Goal: Task Accomplishment & Management: Complete application form

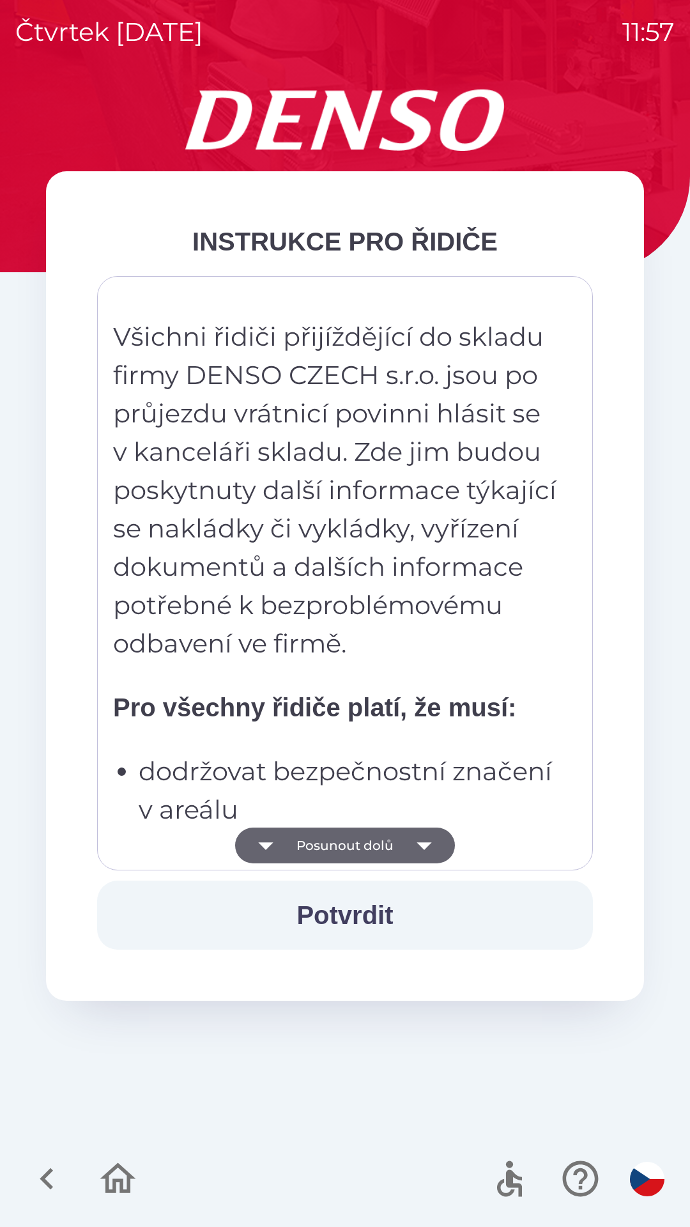
click at [362, 844] on button "Posunout dolů" at bounding box center [345, 845] width 220 height 36
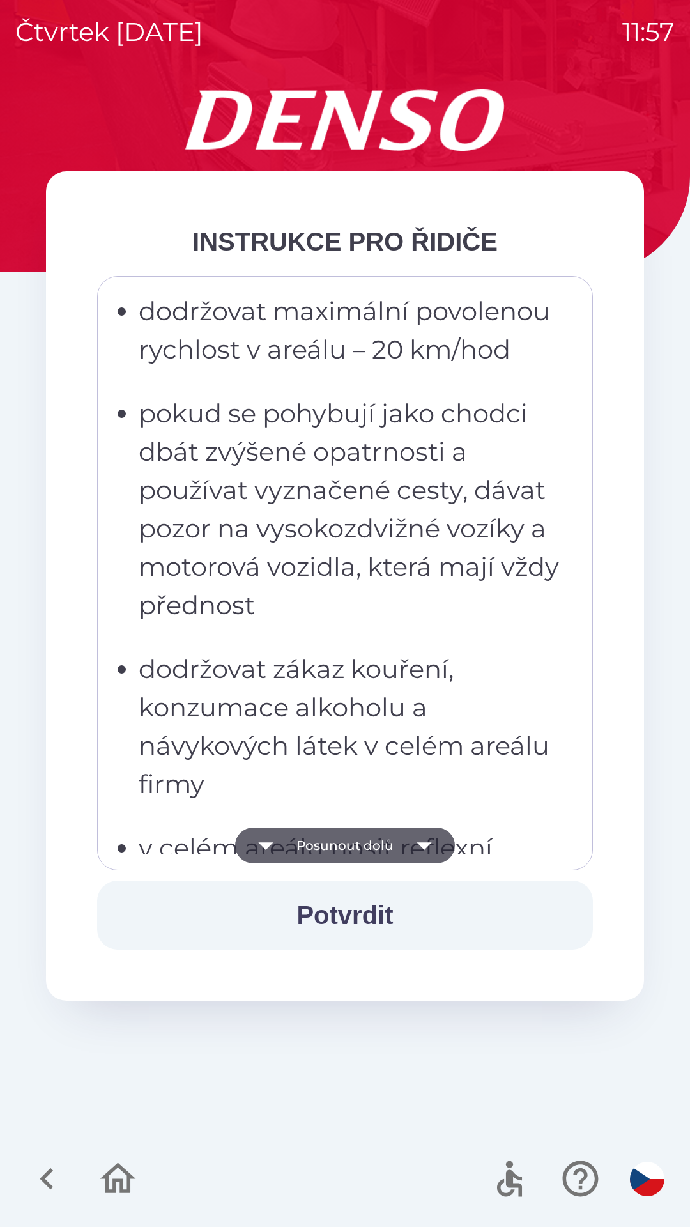
click at [369, 839] on button "Posunout dolů" at bounding box center [345, 845] width 220 height 36
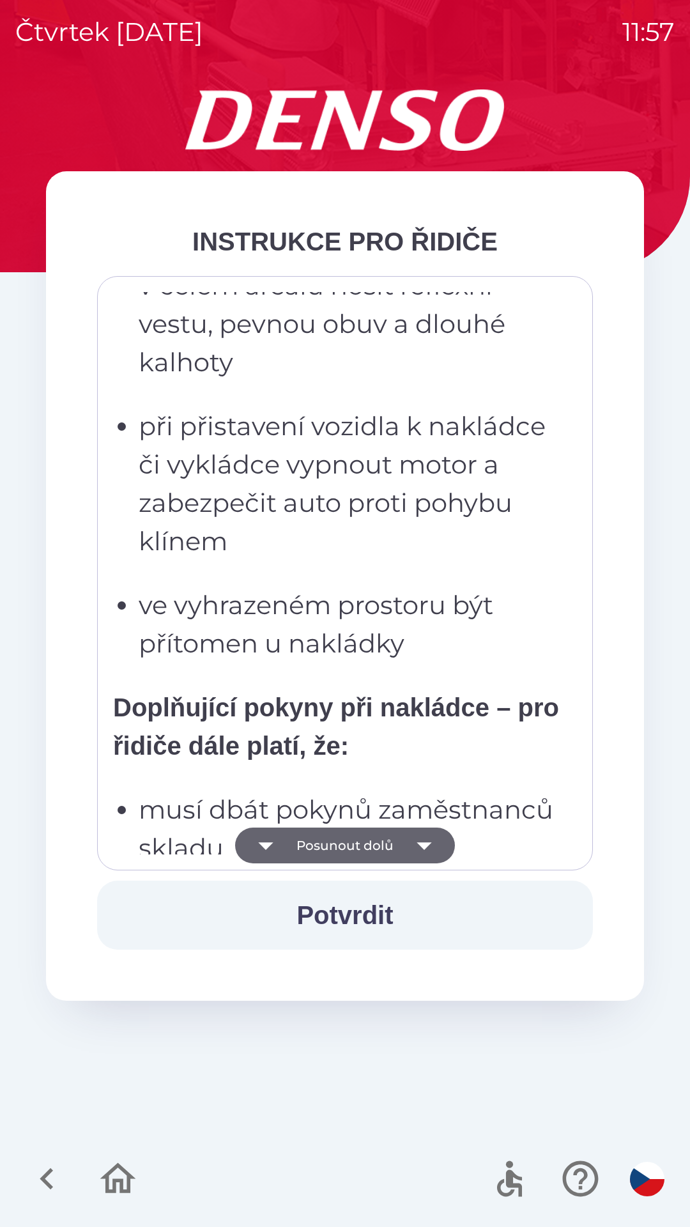
click at [371, 843] on button "Posunout dolů" at bounding box center [345, 845] width 220 height 36
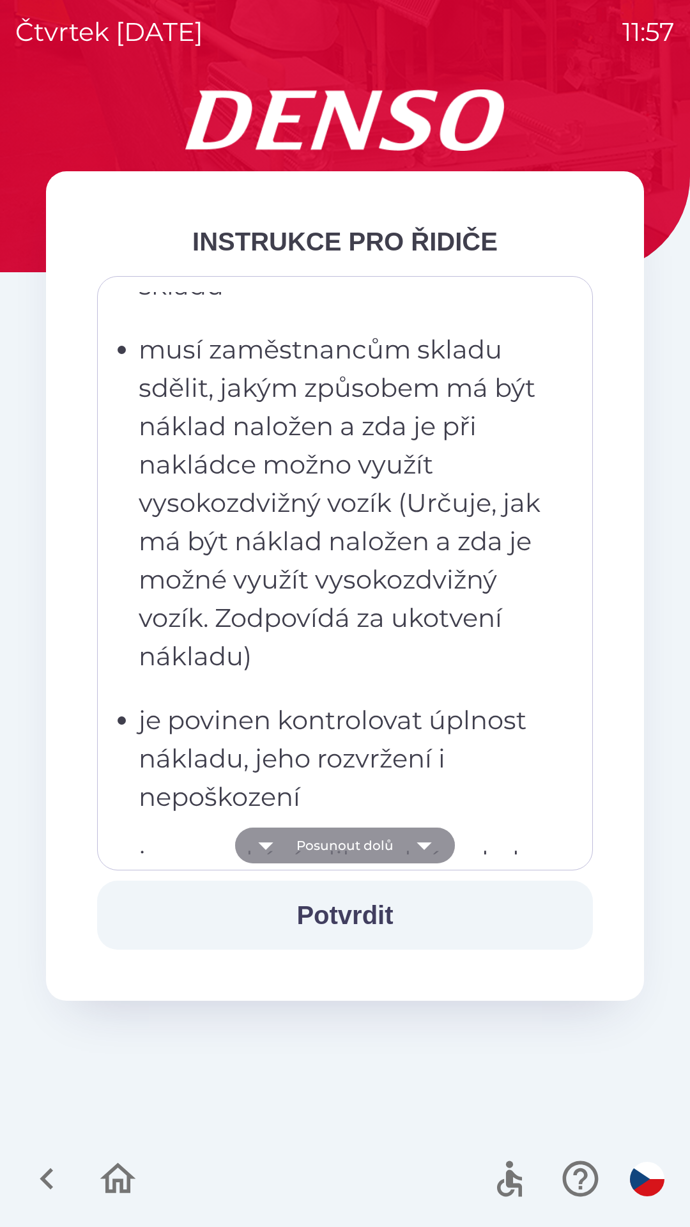
click at [367, 843] on button "Posunout dolů" at bounding box center [345, 845] width 220 height 36
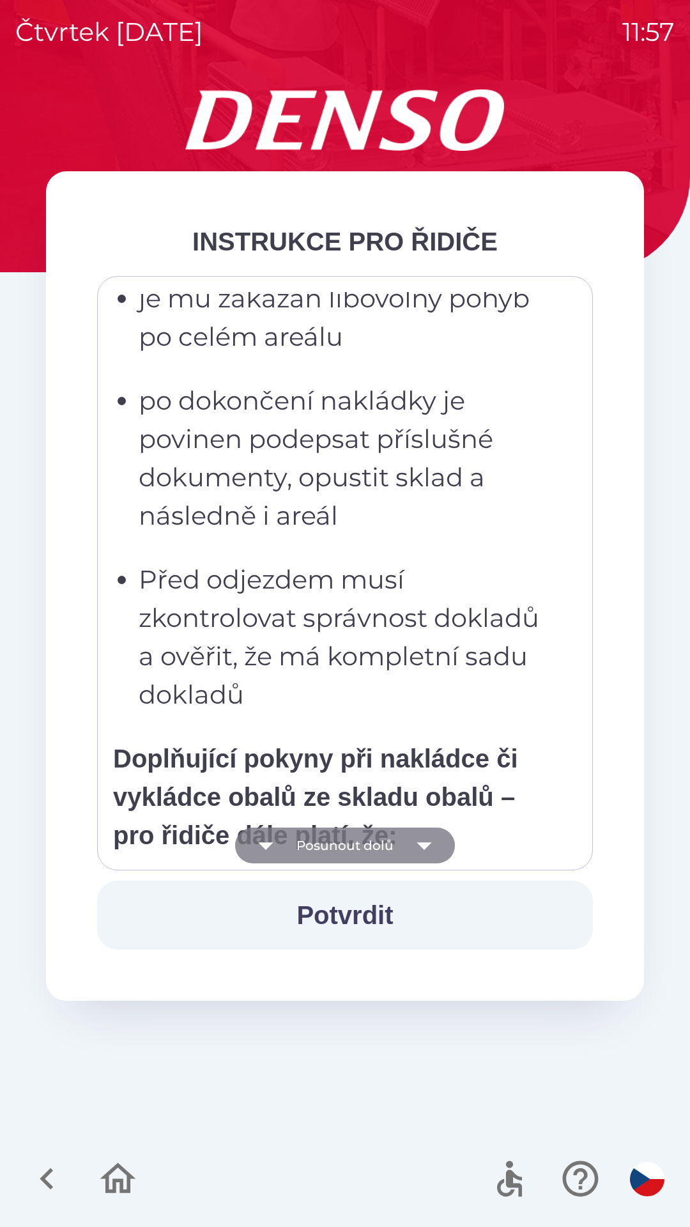
click at [368, 841] on button "Posunout dolů" at bounding box center [345, 845] width 220 height 36
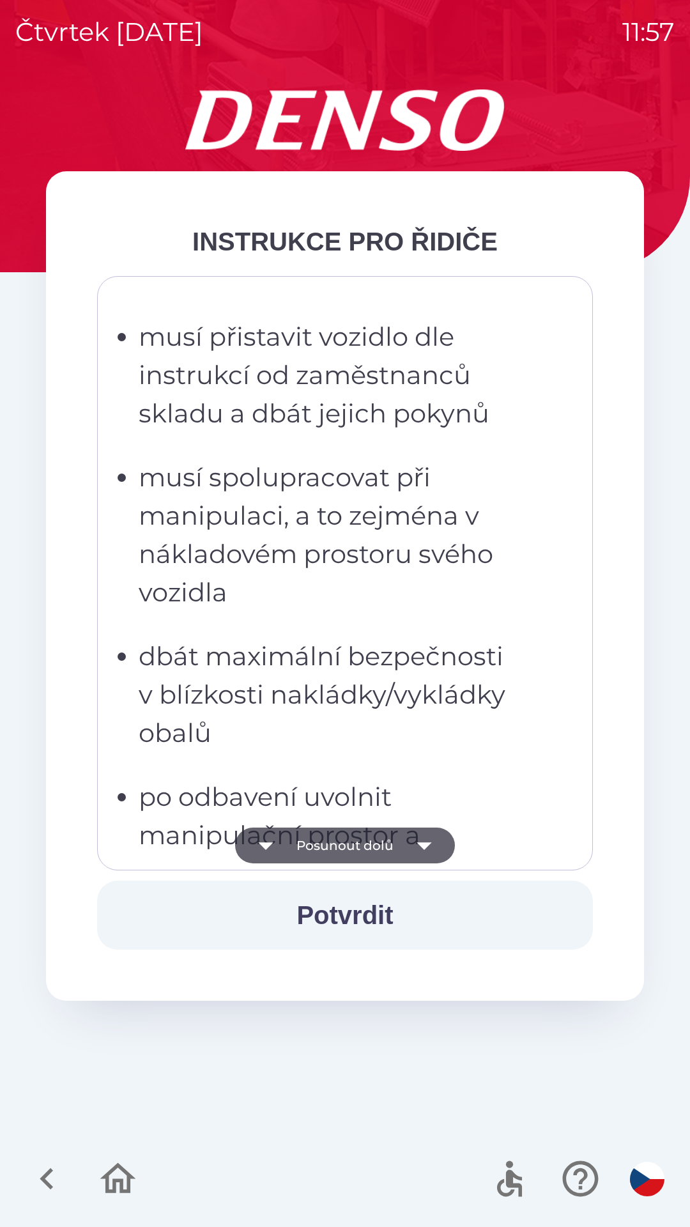
click at [368, 844] on button "Posunout dolů" at bounding box center [345, 845] width 220 height 36
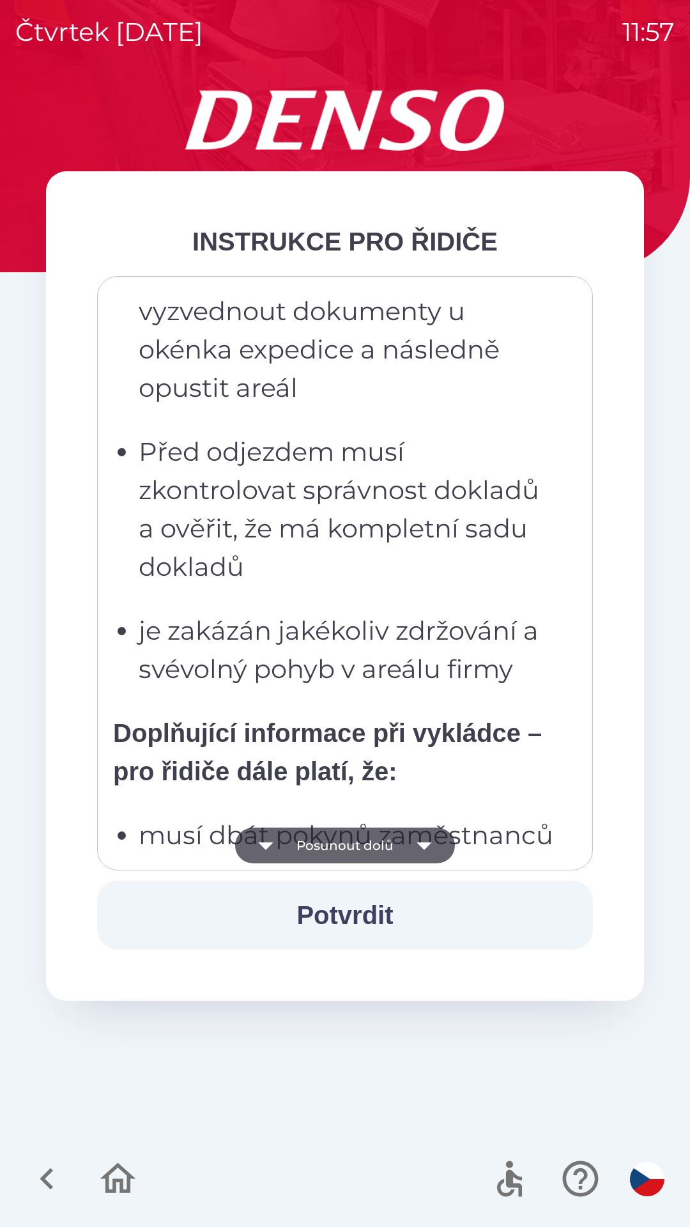
click at [368, 839] on button "Posunout dolů" at bounding box center [345, 845] width 220 height 36
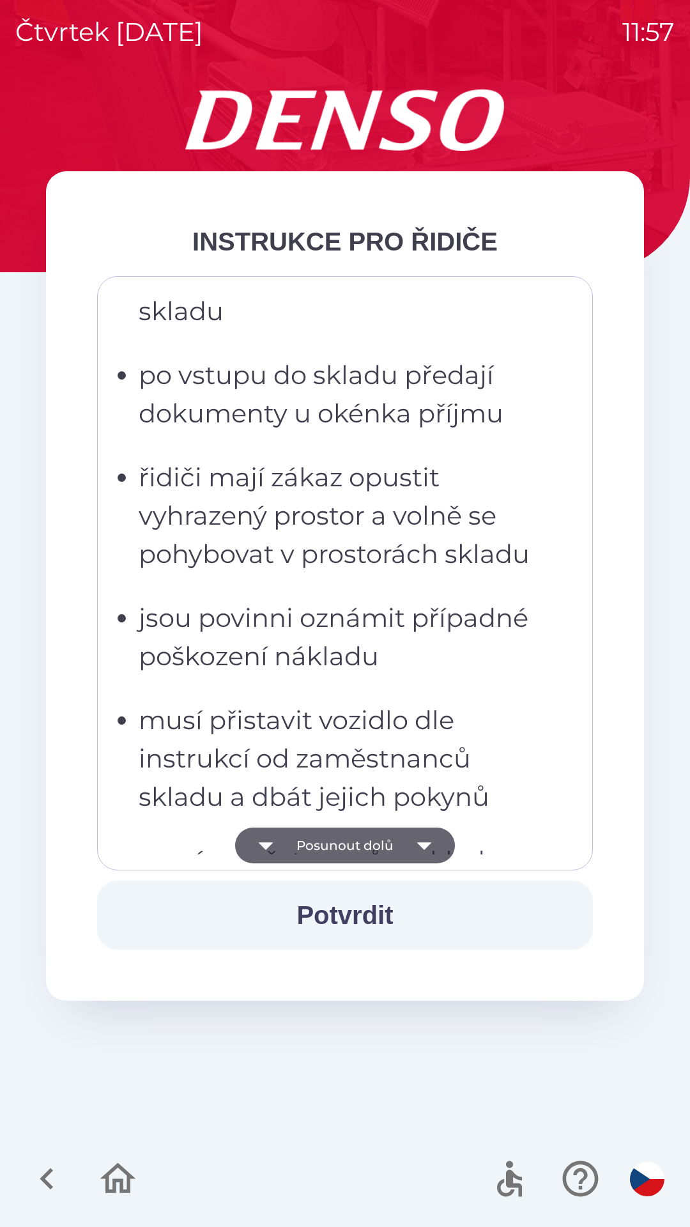
click at [382, 846] on button "Posunout dolů" at bounding box center [345, 845] width 220 height 36
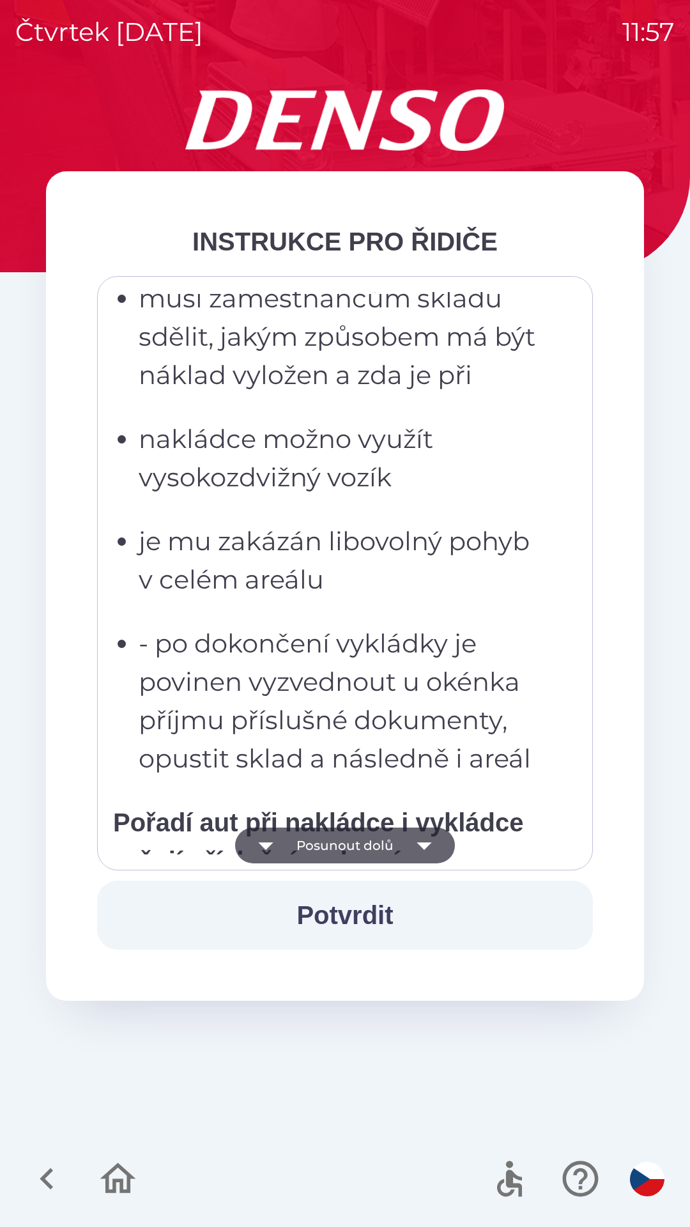
click at [385, 843] on button "Posunout dolů" at bounding box center [345, 845] width 220 height 36
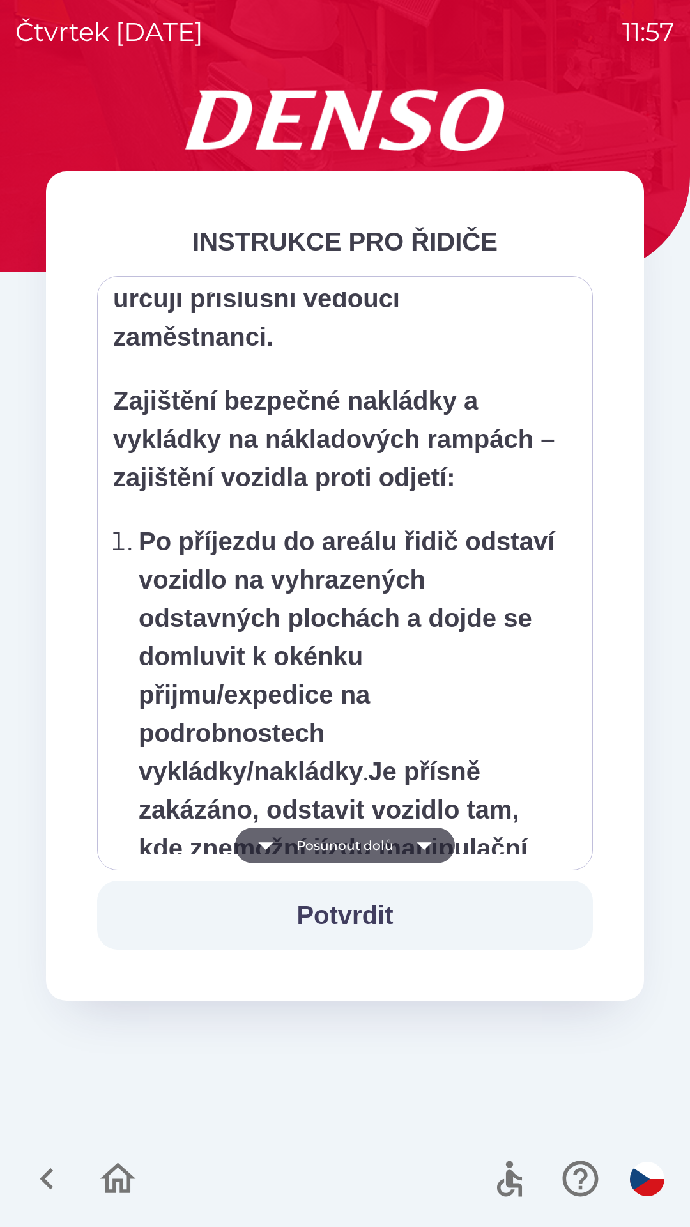
click at [383, 843] on button "Posunout dolů" at bounding box center [345, 845] width 220 height 36
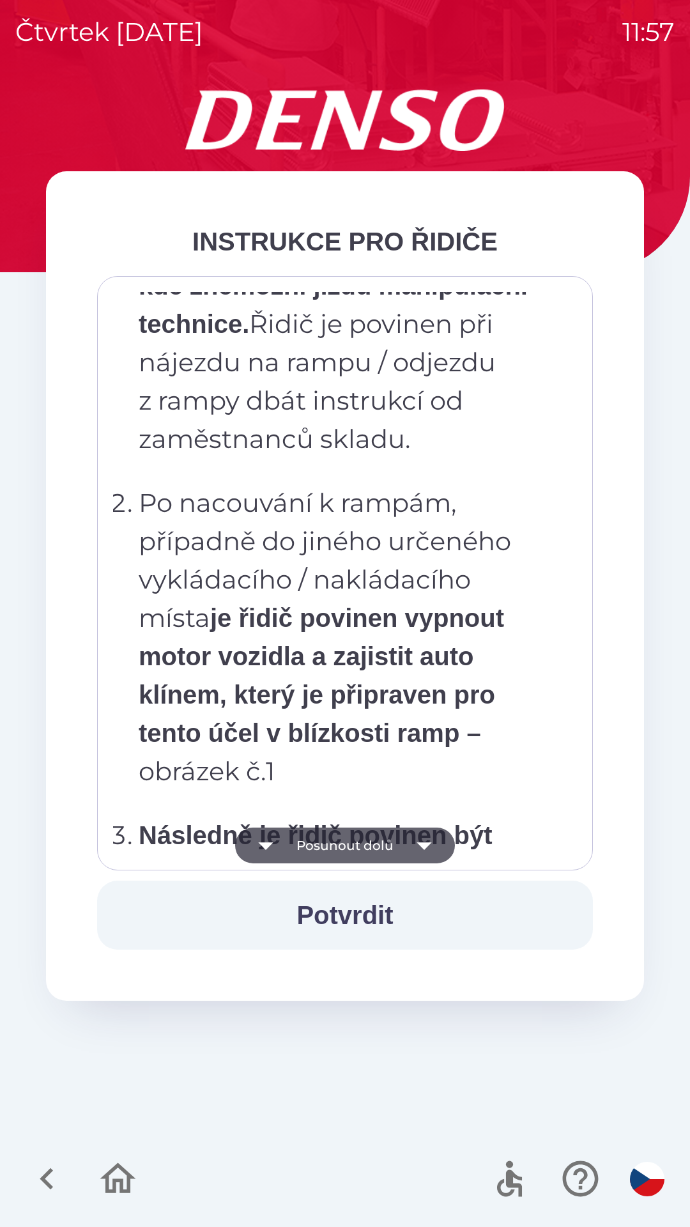
click at [380, 846] on button "Posunout dolů" at bounding box center [345, 845] width 220 height 36
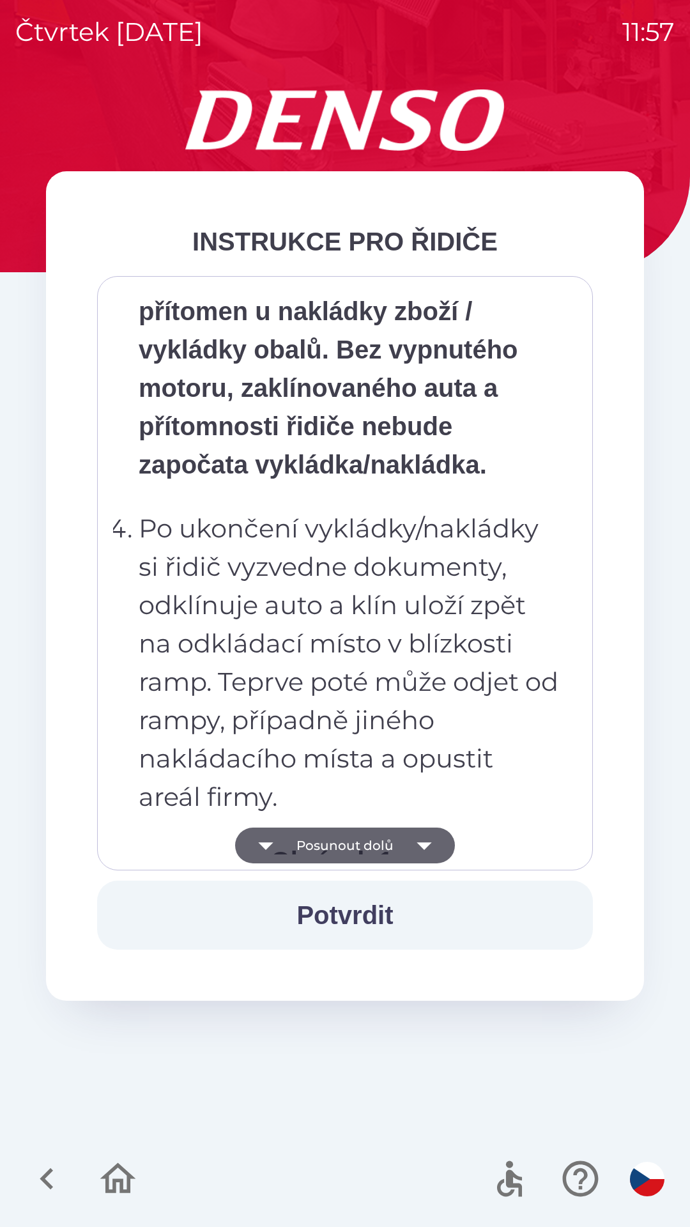
click at [374, 847] on button "Posunout dolů" at bounding box center [345, 845] width 220 height 36
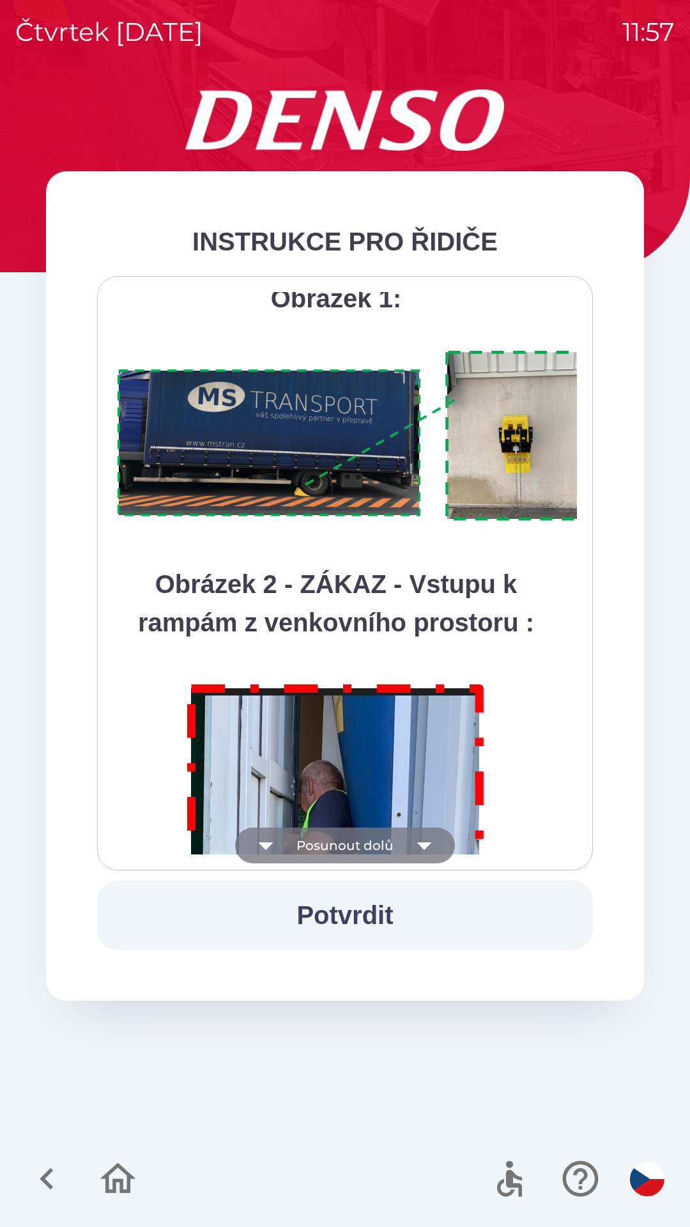
click at [370, 846] on button "Posunout dolů" at bounding box center [345, 845] width 220 height 36
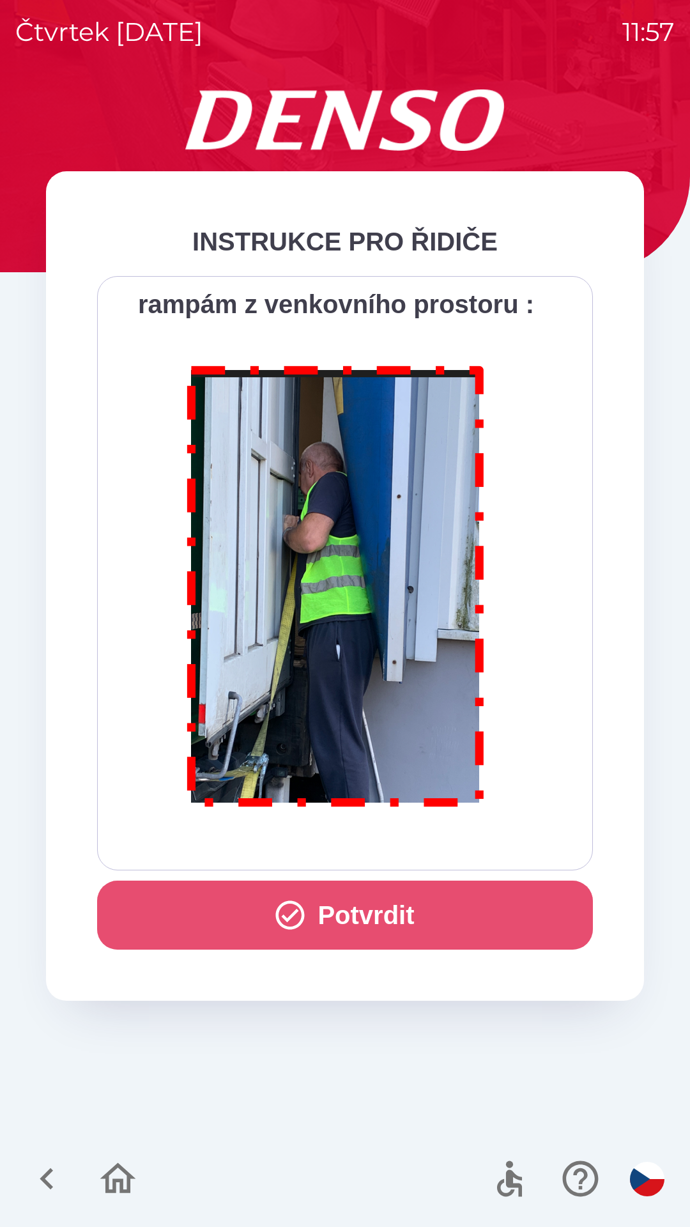
click at [369, 928] on button "Potvrdit" at bounding box center [345, 914] width 496 height 69
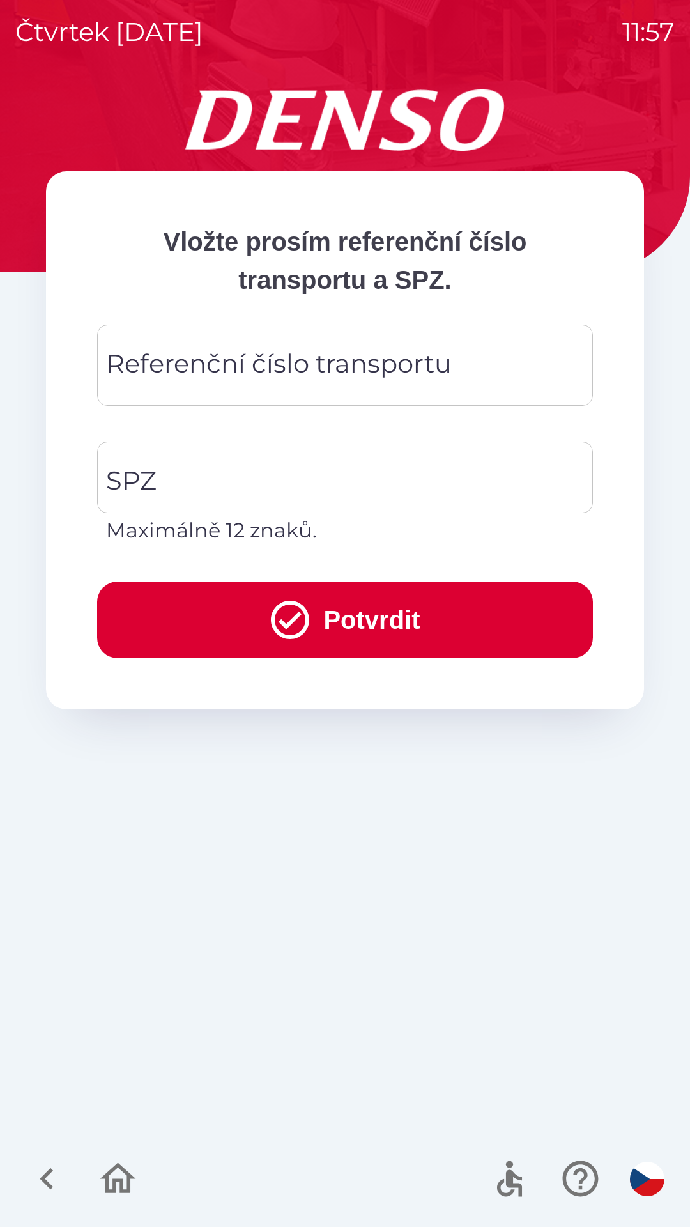
click at [282, 365] on div "Referenční číslo transportu Referenční číslo transportu" at bounding box center [345, 365] width 496 height 81
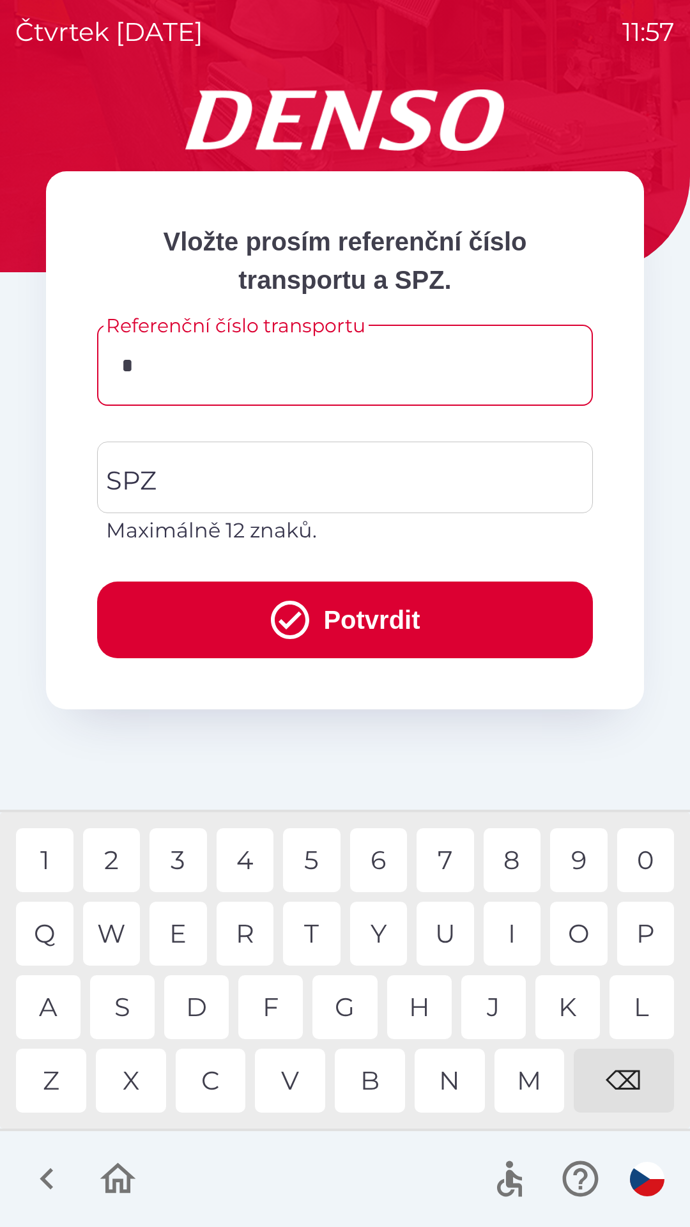
click at [306, 1066] on div "V" at bounding box center [290, 1080] width 70 height 64
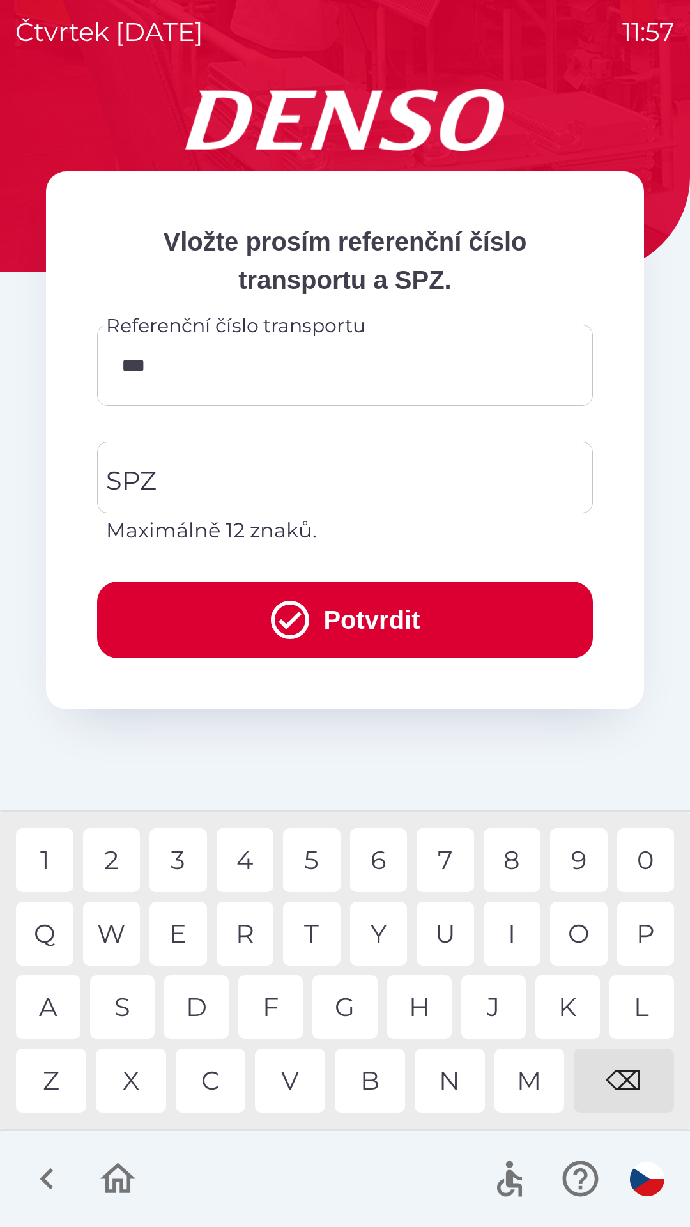
click at [47, 862] on div "1" at bounding box center [44, 860] width 57 height 64
click at [54, 866] on div "1" at bounding box center [44, 860] width 57 height 64
click at [579, 854] on div "9" at bounding box center [578, 860] width 57 height 64
click at [51, 861] on div "1" at bounding box center [44, 860] width 57 height 64
click at [448, 860] on div "7" at bounding box center [445, 860] width 57 height 64
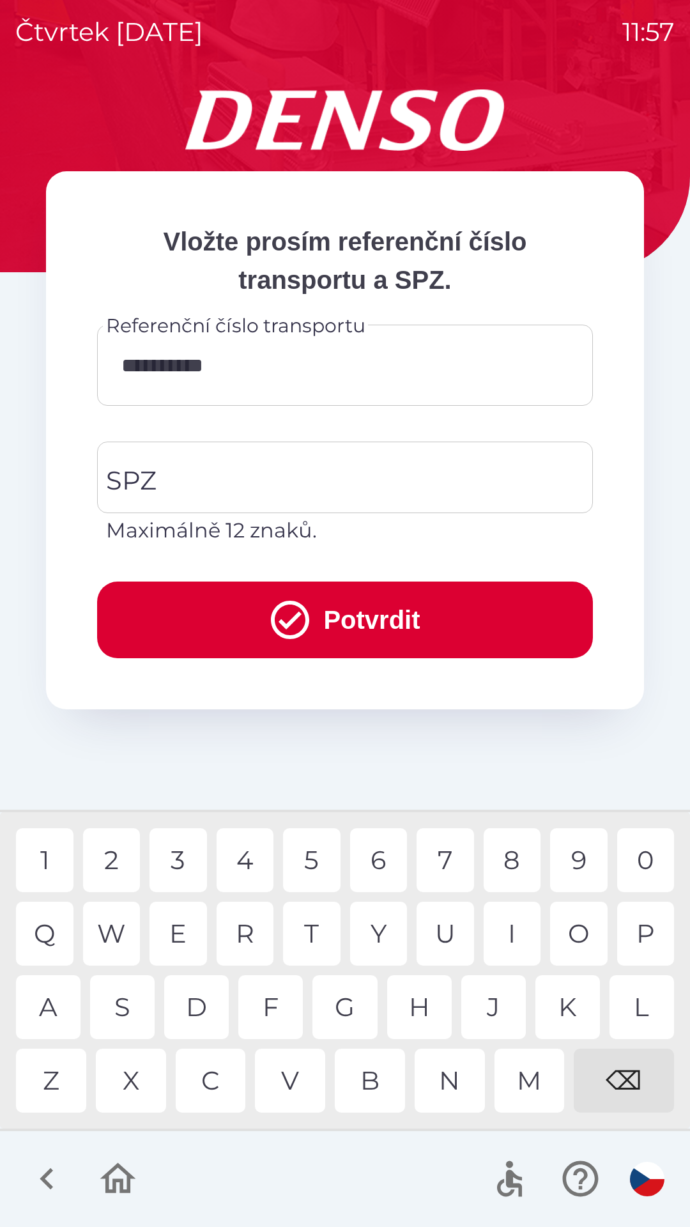
type input "**********"
click at [261, 474] on input "SPZ" at bounding box center [335, 477] width 465 height 60
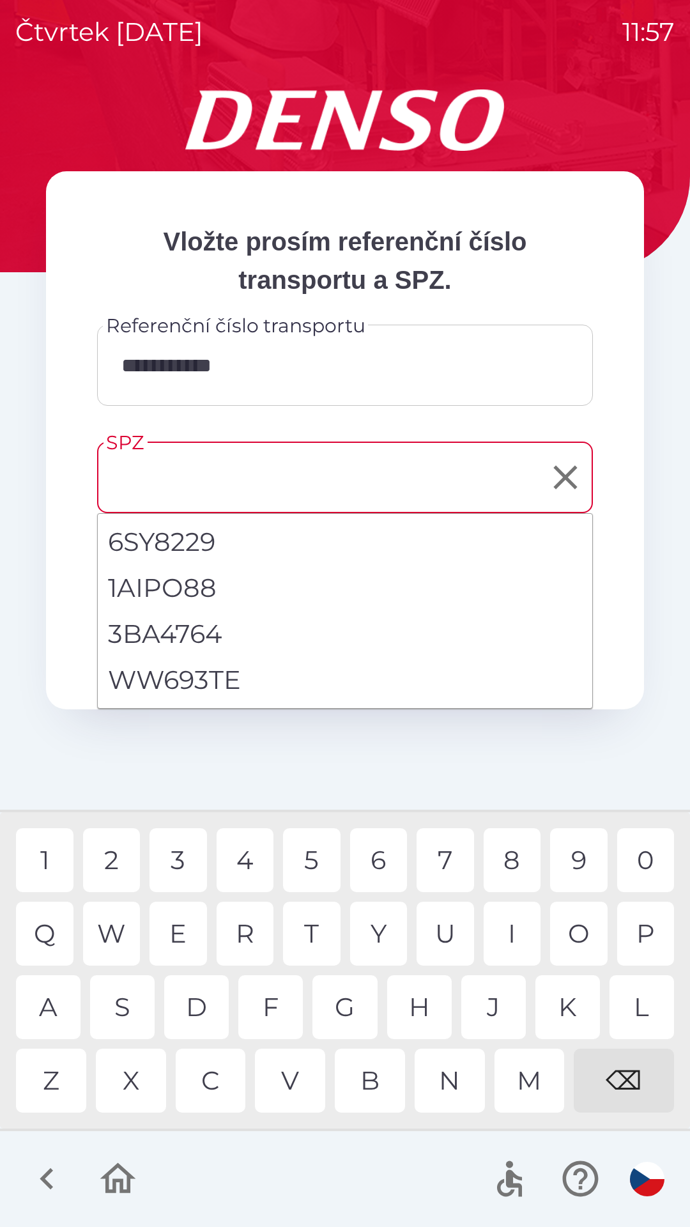
click at [195, 678] on li "WW693TE" at bounding box center [345, 680] width 494 height 46
type input "*******"
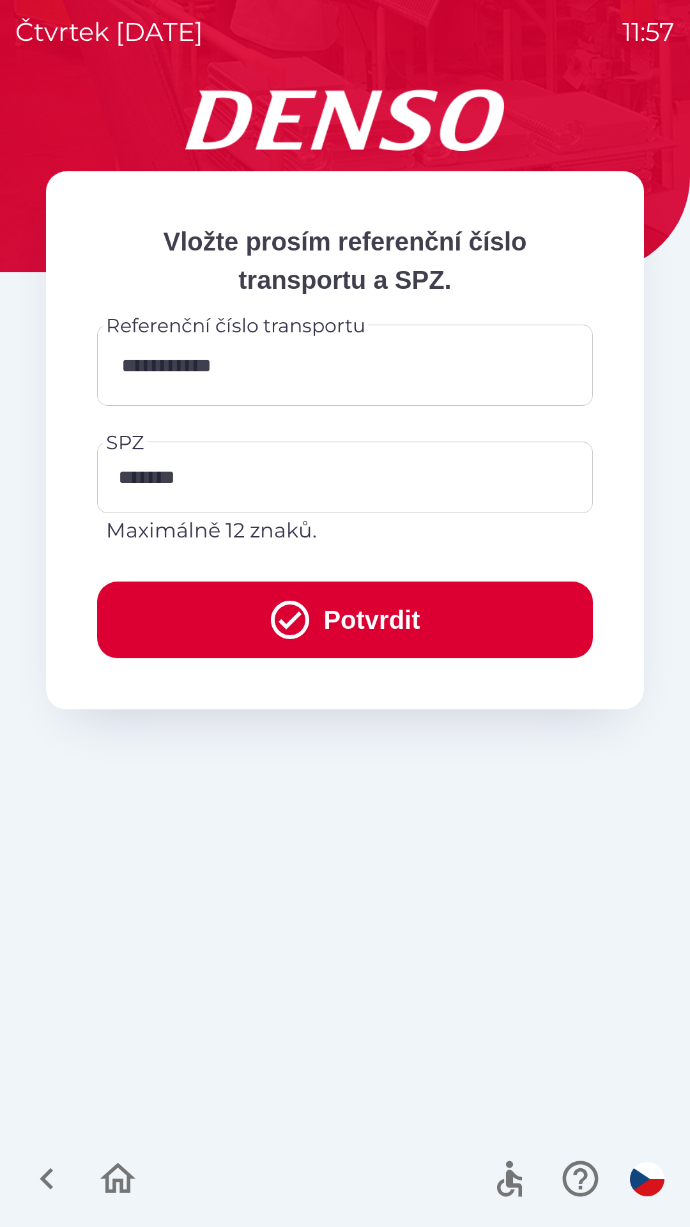
click at [356, 619] on button "Potvrdit" at bounding box center [345, 619] width 496 height 77
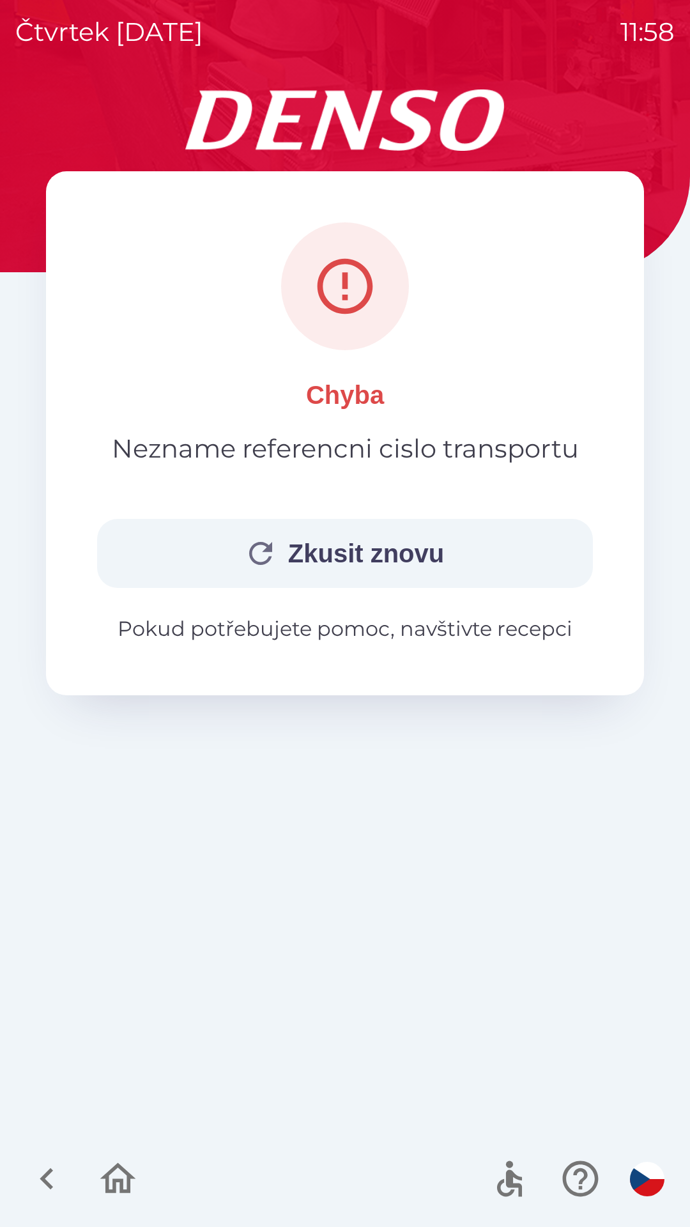
click at [392, 555] on button "Zkusit znovu" at bounding box center [345, 553] width 496 height 69
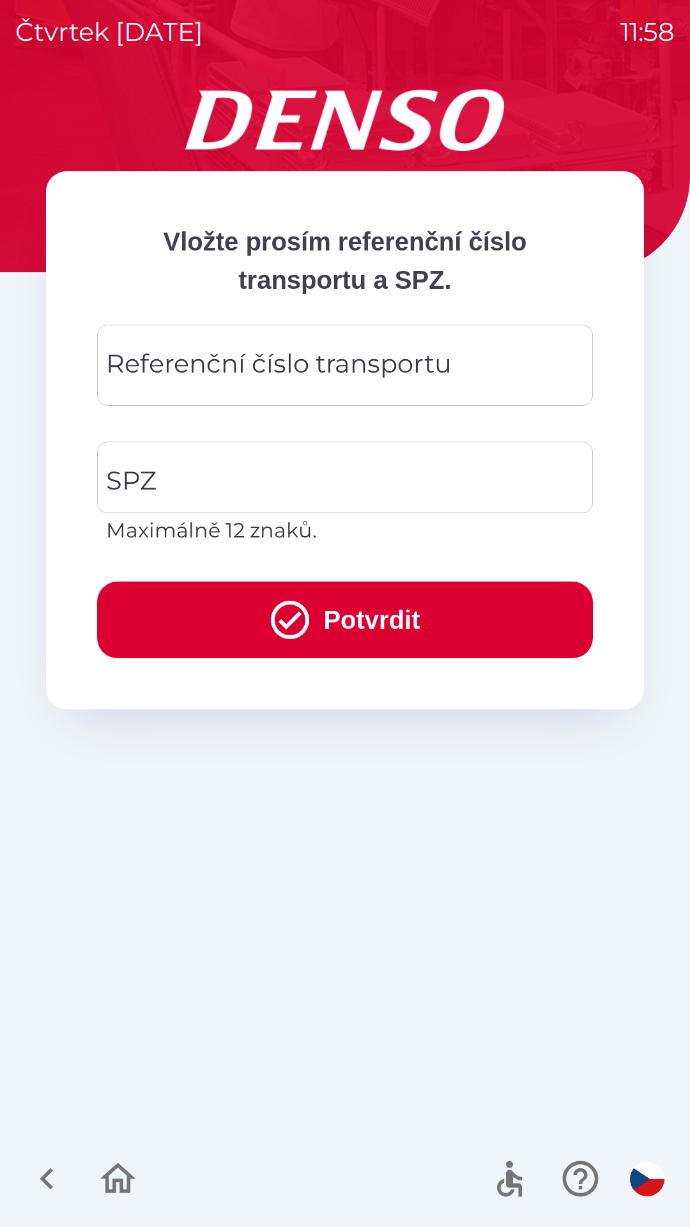
click at [420, 367] on div "Referenční číslo transportu Referenční číslo transportu" at bounding box center [345, 365] width 496 height 81
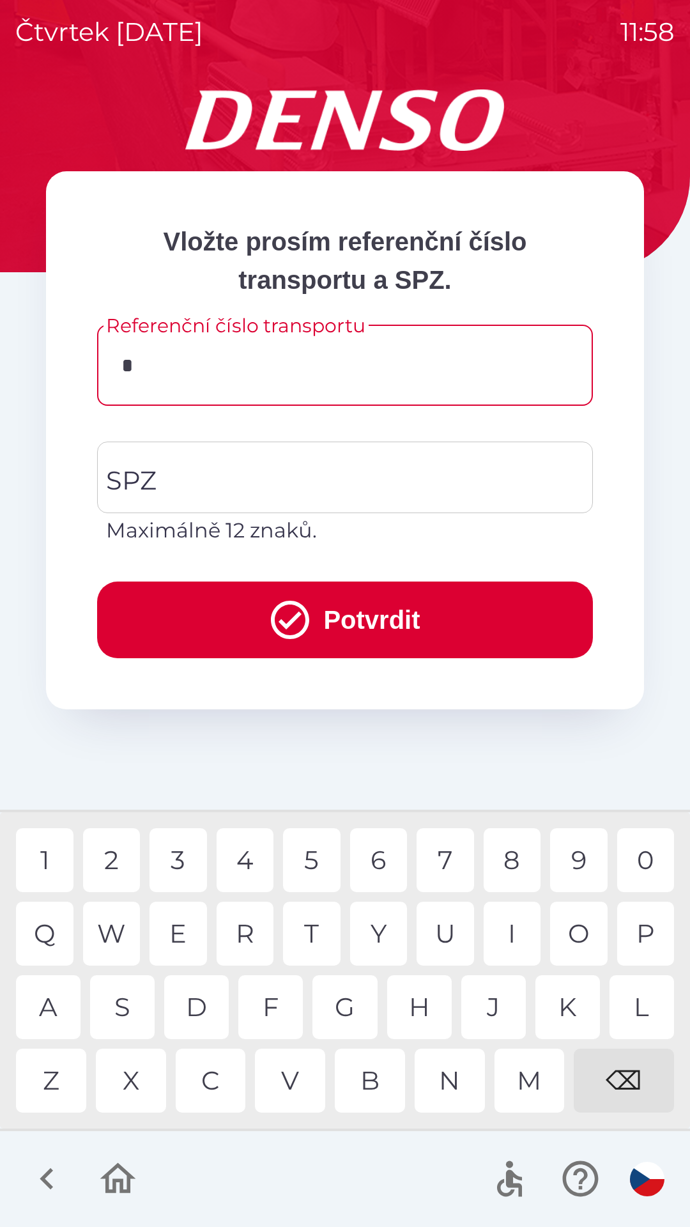
click at [300, 1073] on div "V" at bounding box center [290, 1080] width 70 height 64
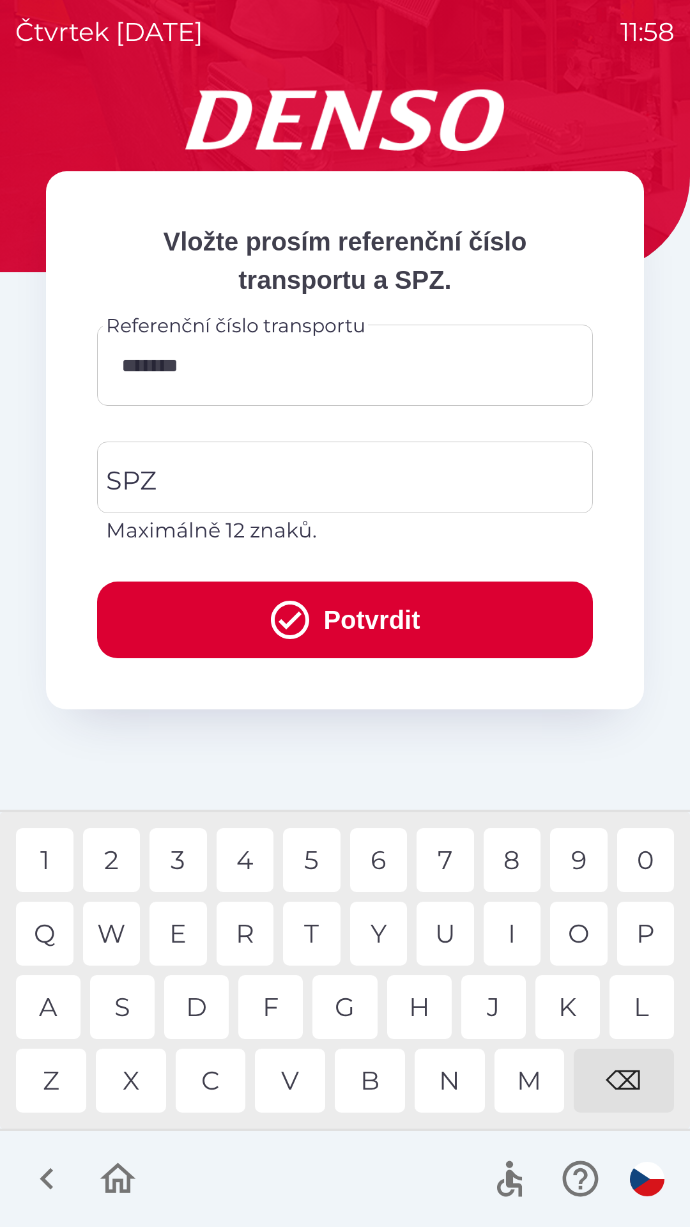
click at [56, 853] on div "1" at bounding box center [44, 860] width 57 height 64
type input "**********"
click at [372, 618] on button "Potvrdit" at bounding box center [345, 619] width 496 height 77
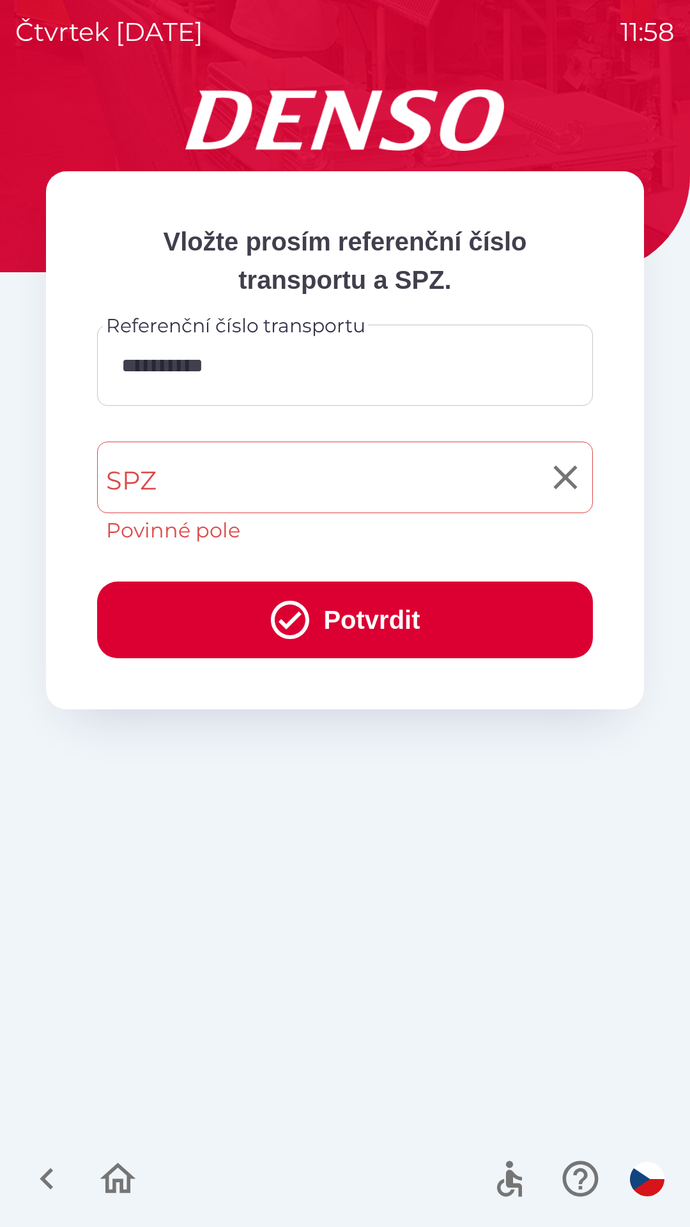
click at [270, 480] on input "SPZ" at bounding box center [335, 477] width 465 height 60
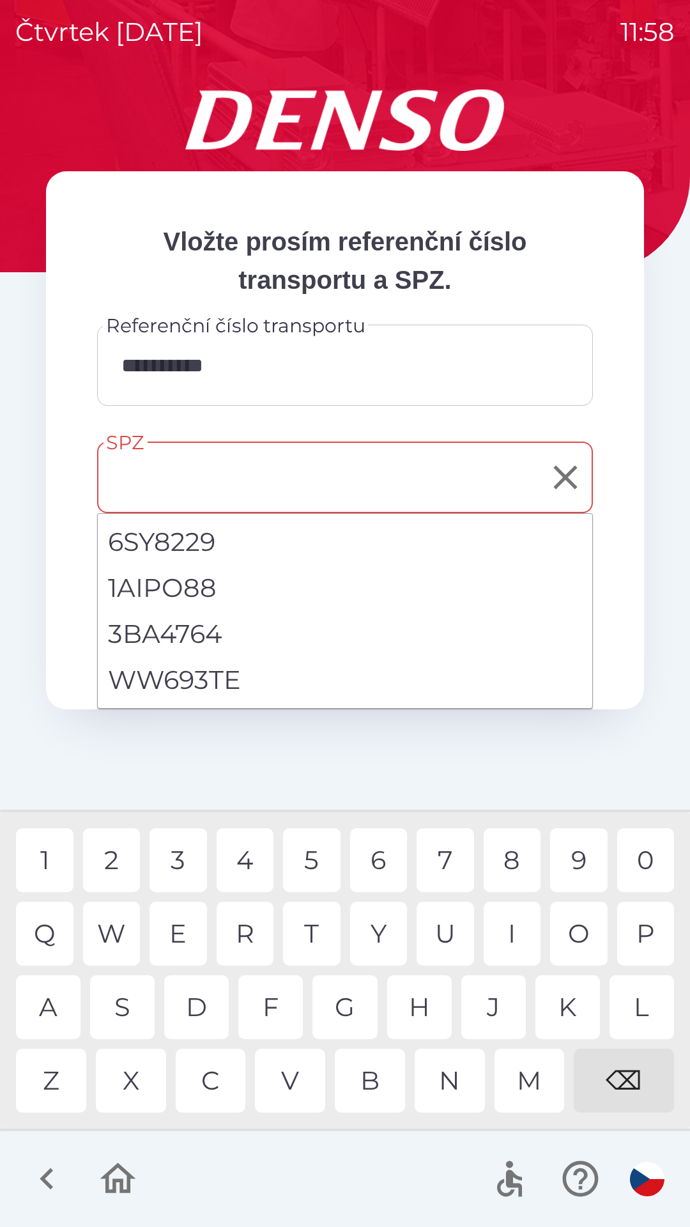
click at [204, 682] on li "WW693TE" at bounding box center [345, 680] width 494 height 46
type input "*******"
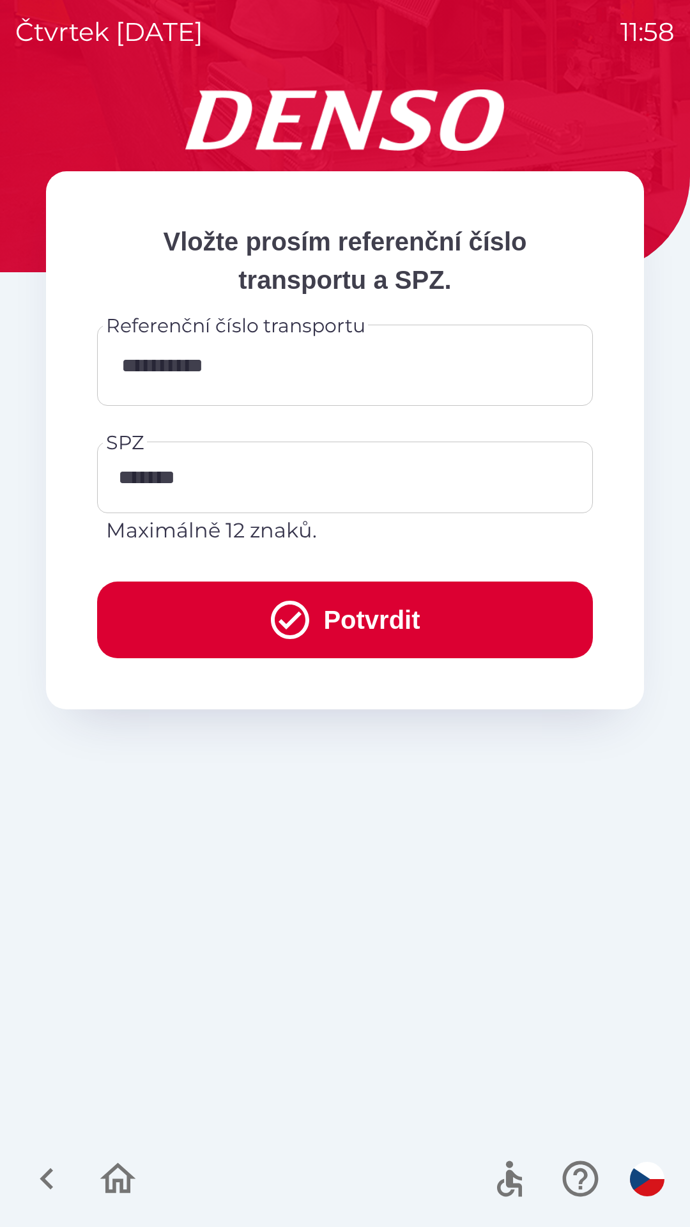
click at [360, 620] on button "Potvrdit" at bounding box center [345, 619] width 496 height 77
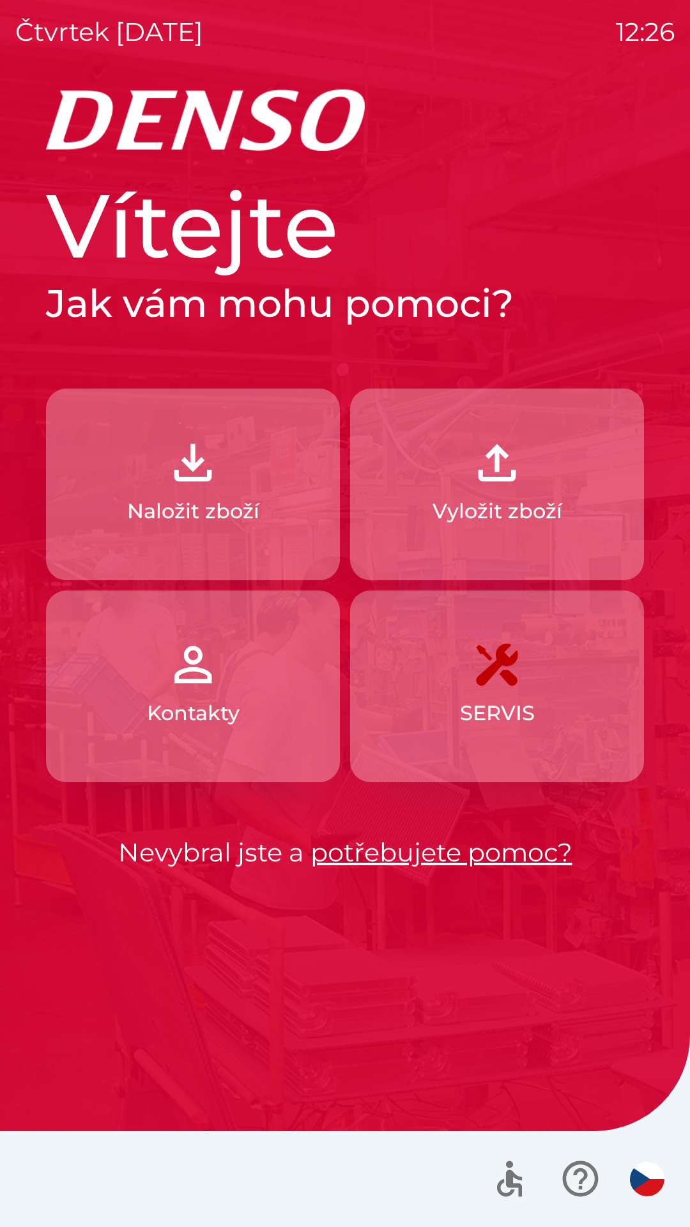
click at [194, 471] on img "button" at bounding box center [193, 462] width 56 height 56
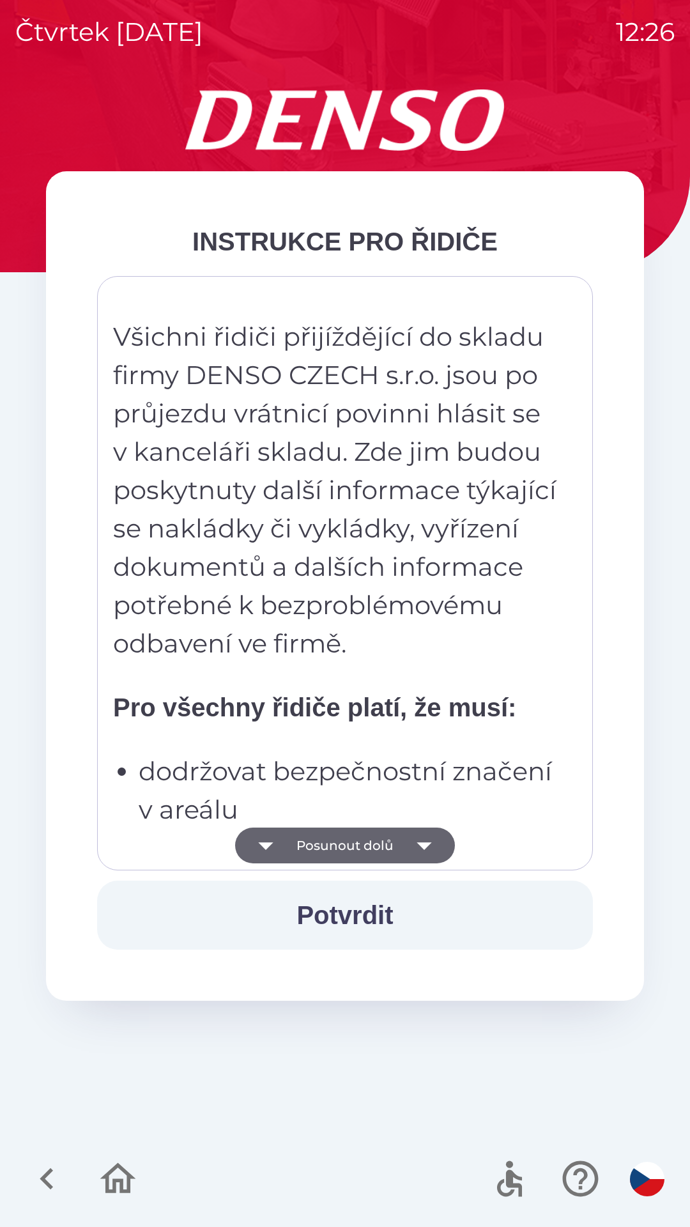
click at [420, 844] on icon "button" at bounding box center [424, 846] width 15 height 8
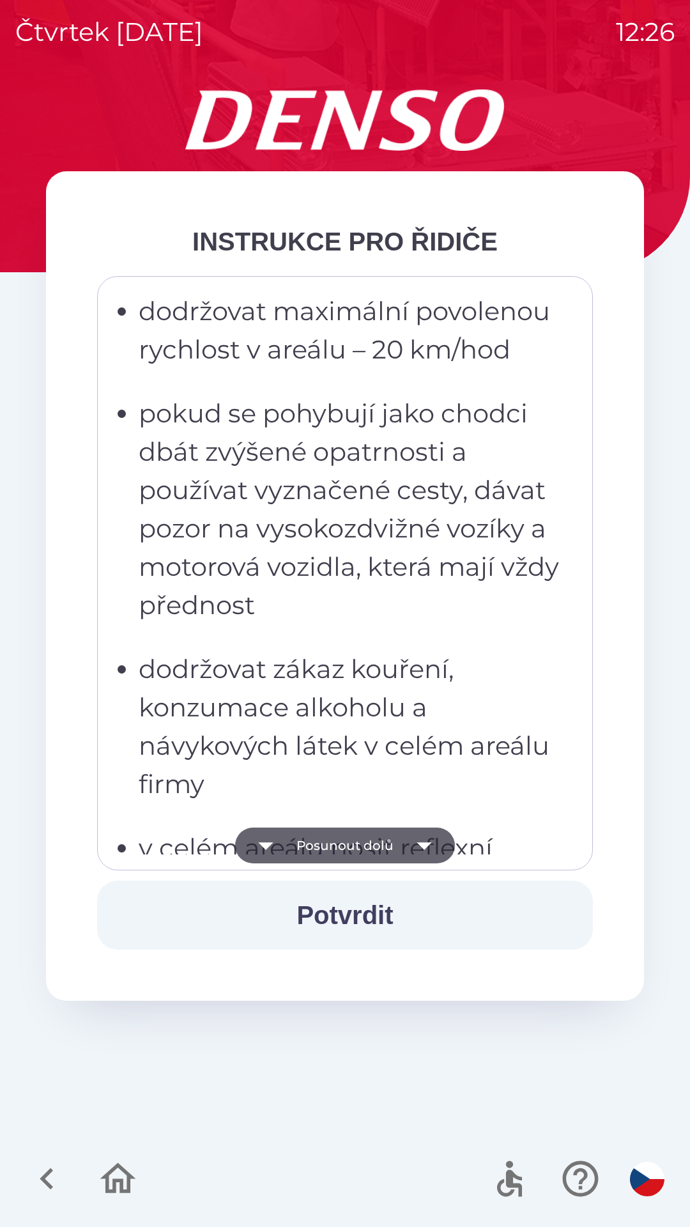
click at [424, 848] on icon "button" at bounding box center [424, 846] width 15 height 8
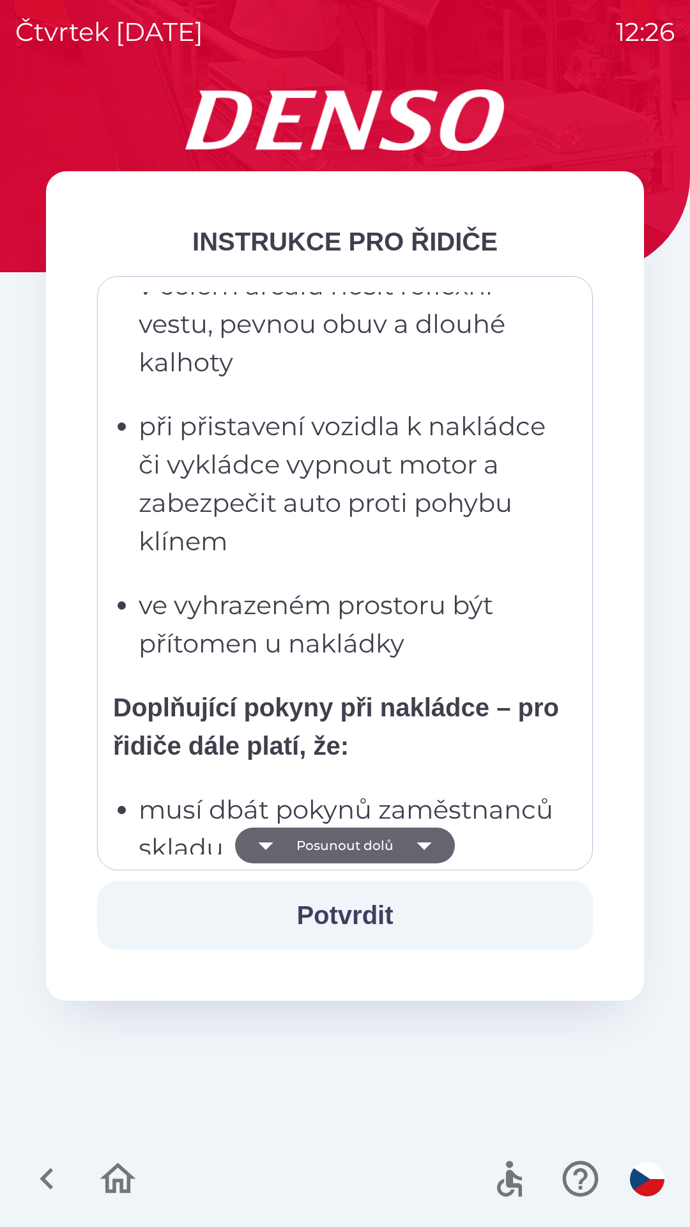
click at [424, 846] on icon "button" at bounding box center [424, 846] width 15 height 8
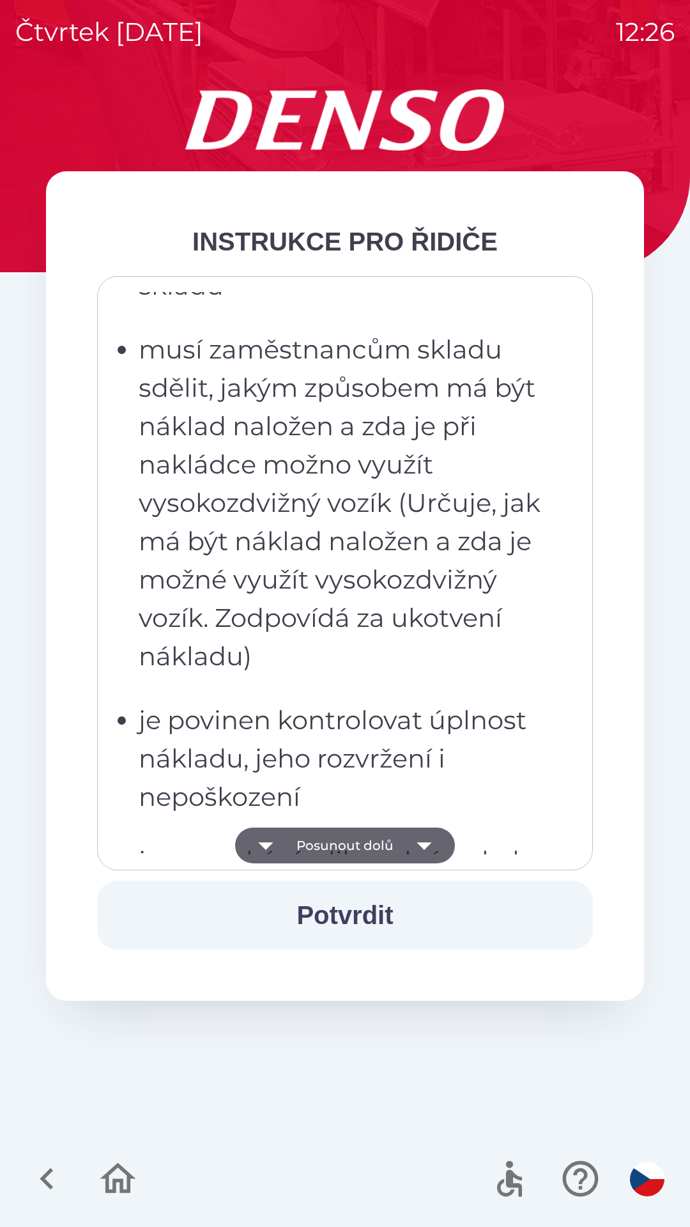
click at [422, 843] on icon "button" at bounding box center [424, 846] width 15 height 8
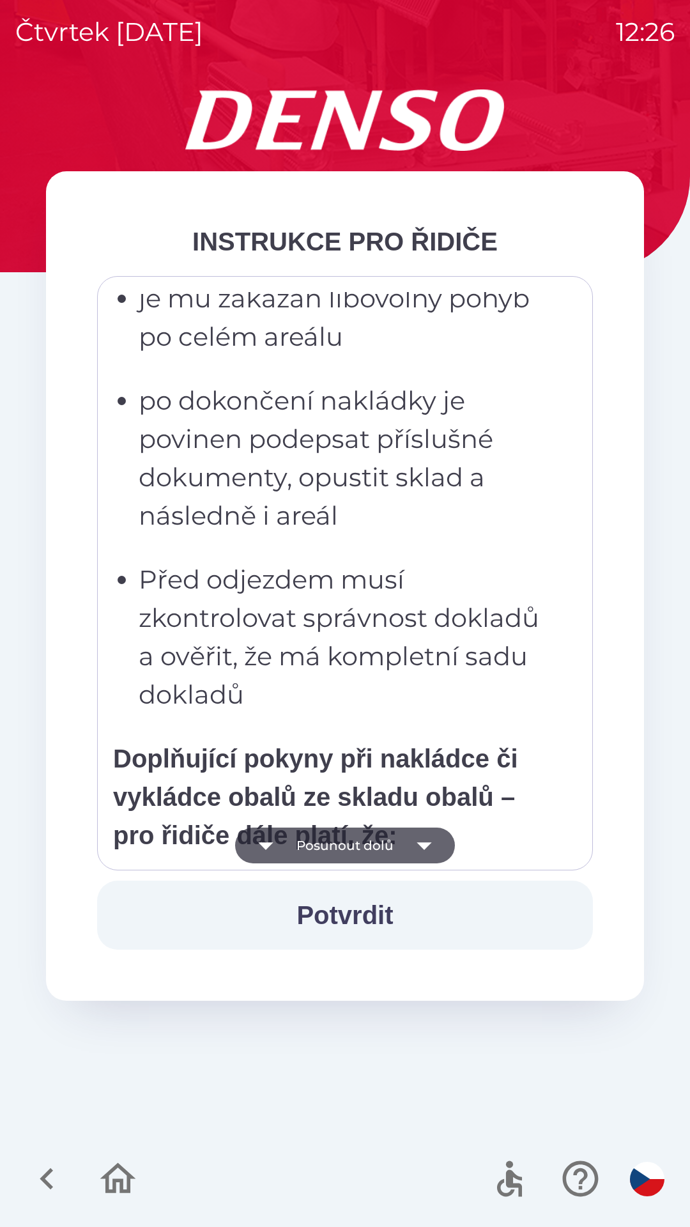
click at [420, 845] on icon "button" at bounding box center [424, 846] width 15 height 8
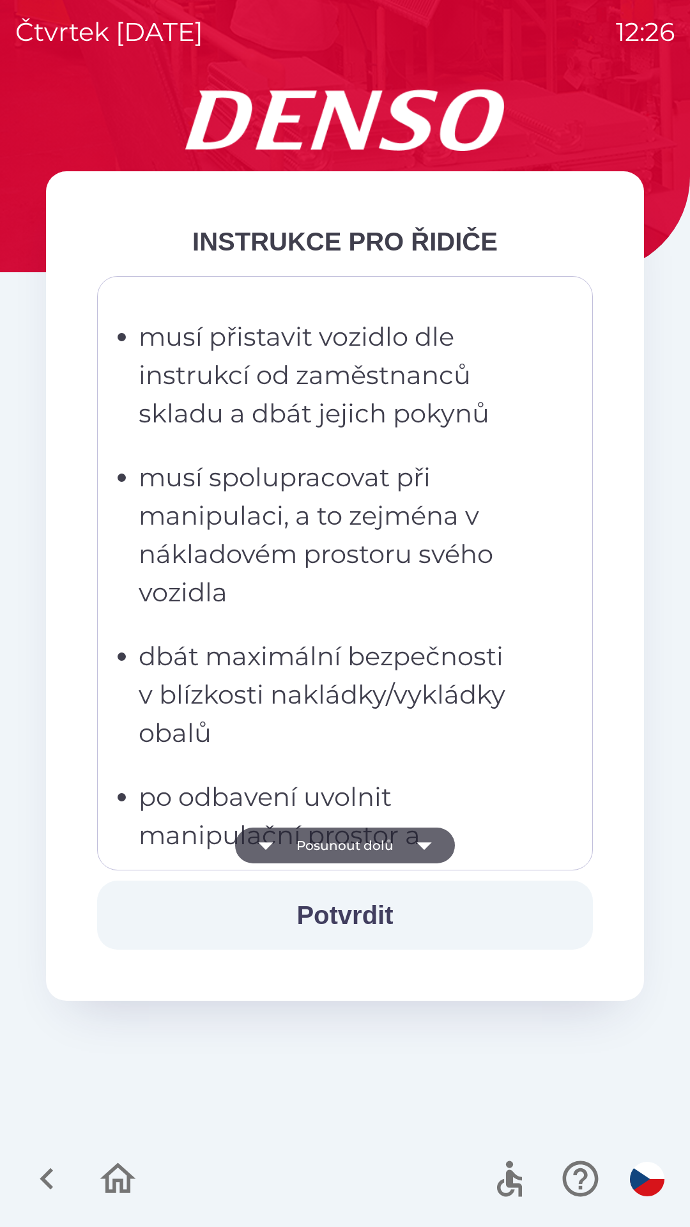
click at [424, 845] on icon "button" at bounding box center [424, 846] width 15 height 8
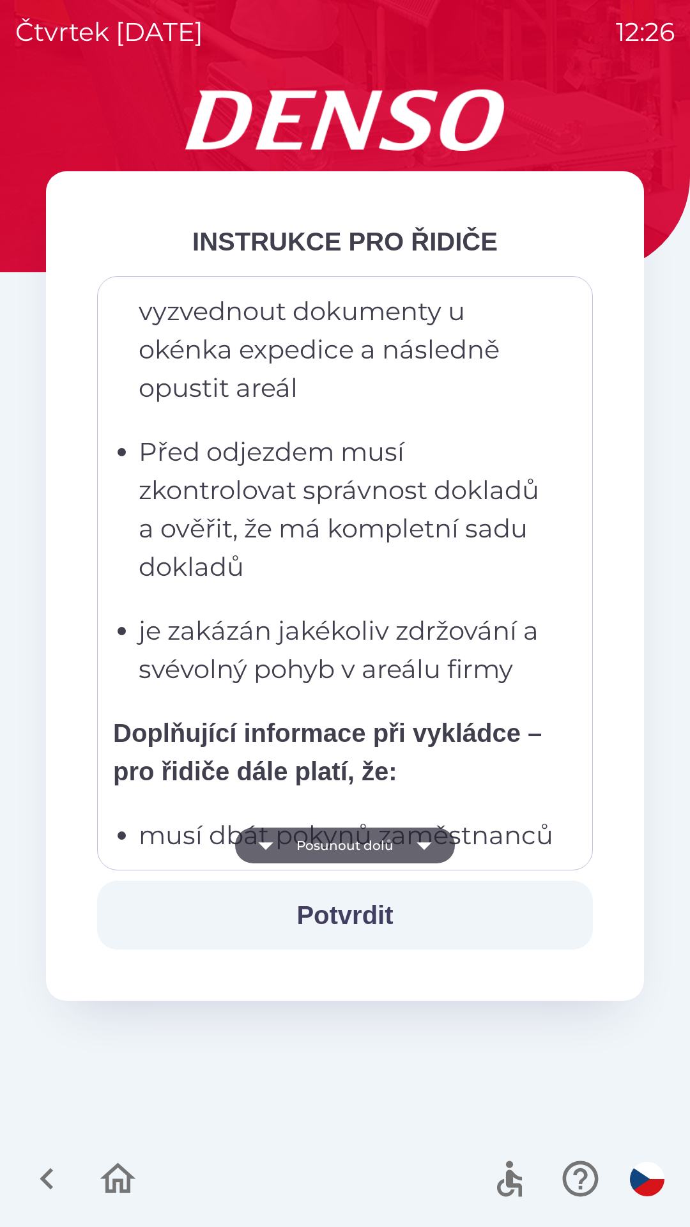
click at [424, 849] on icon "button" at bounding box center [424, 845] width 36 height 36
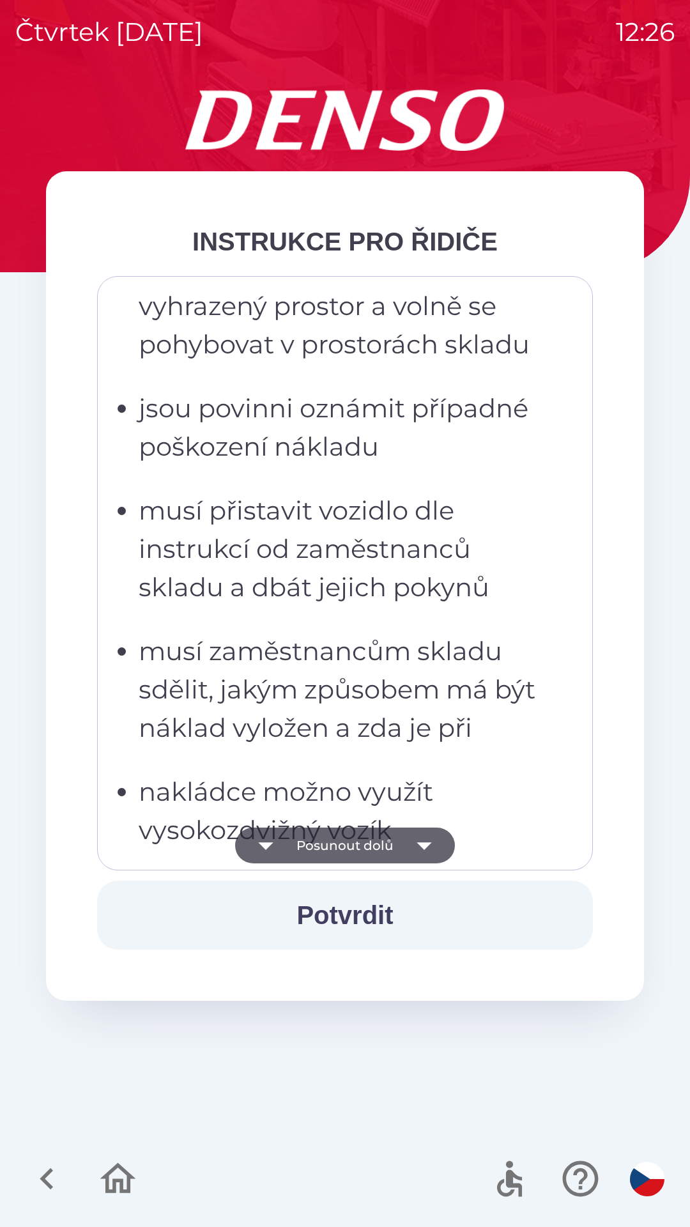
click at [427, 851] on icon "button" at bounding box center [424, 845] width 36 height 36
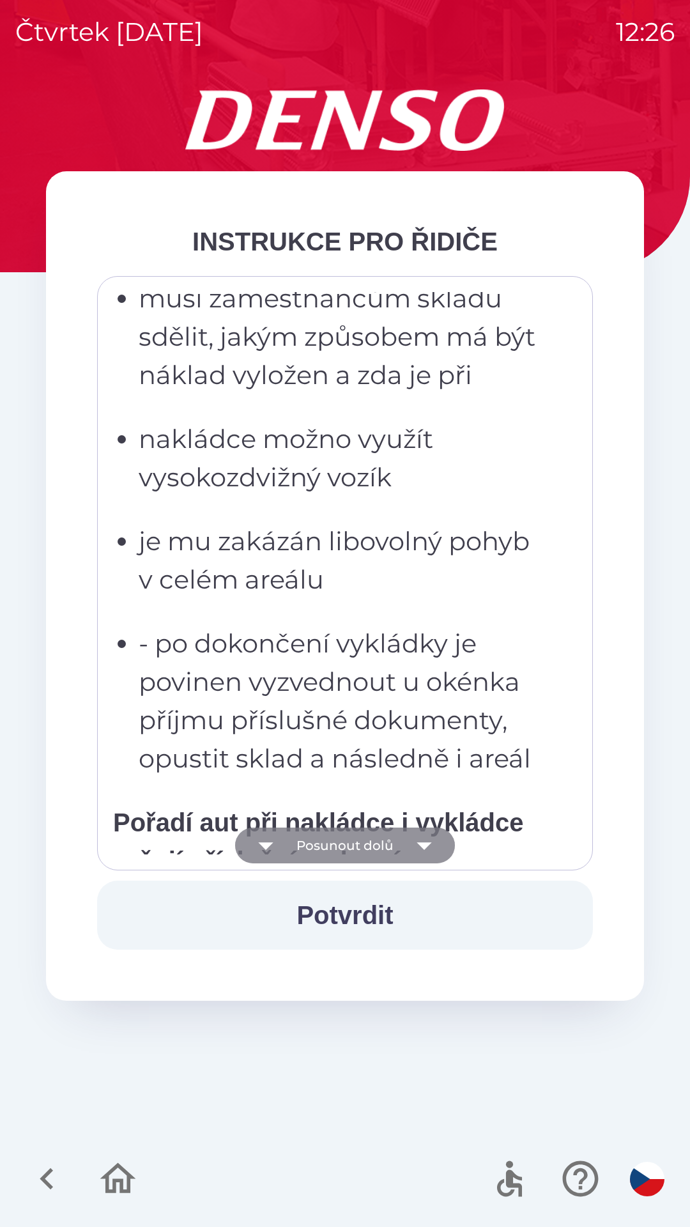
click at [427, 850] on icon "button" at bounding box center [424, 845] width 36 height 36
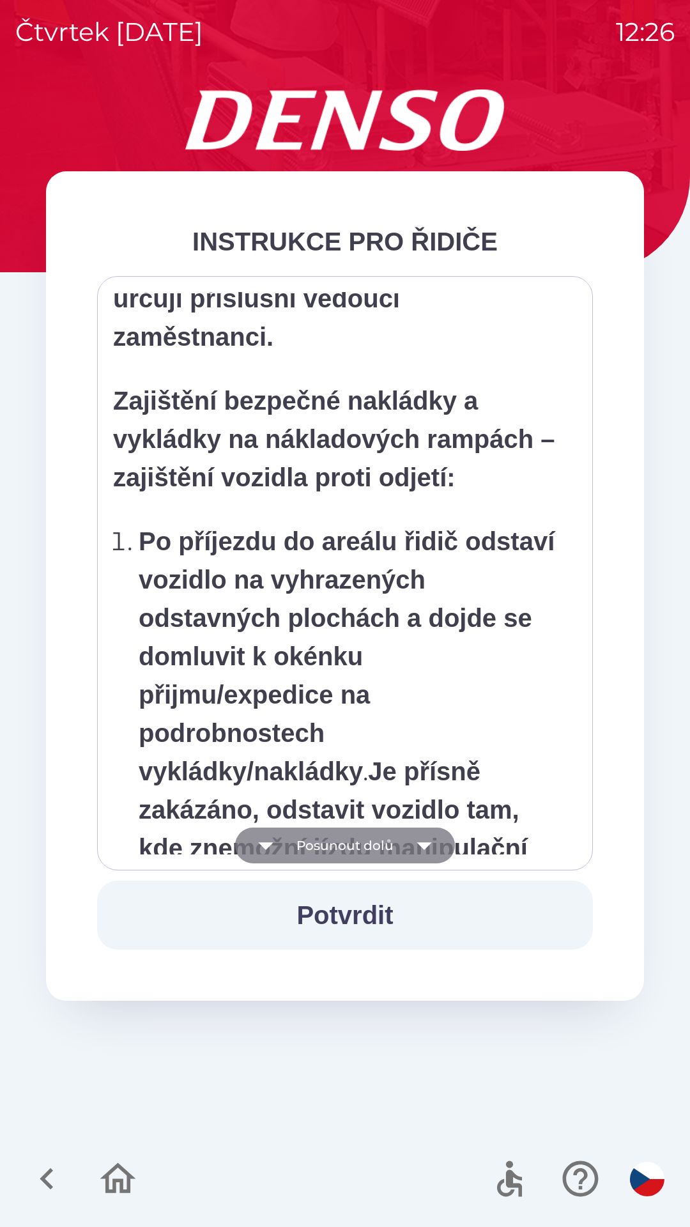
click at [426, 846] on icon "button" at bounding box center [424, 846] width 15 height 8
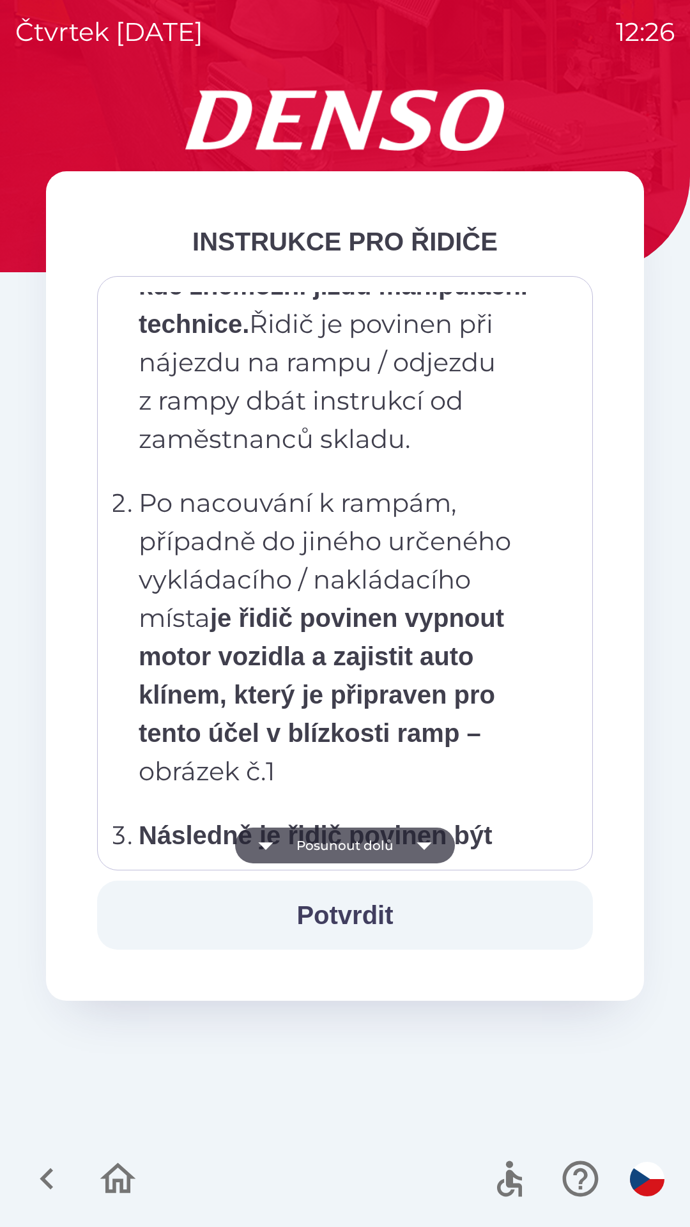
click at [424, 848] on icon "button" at bounding box center [424, 846] width 15 height 8
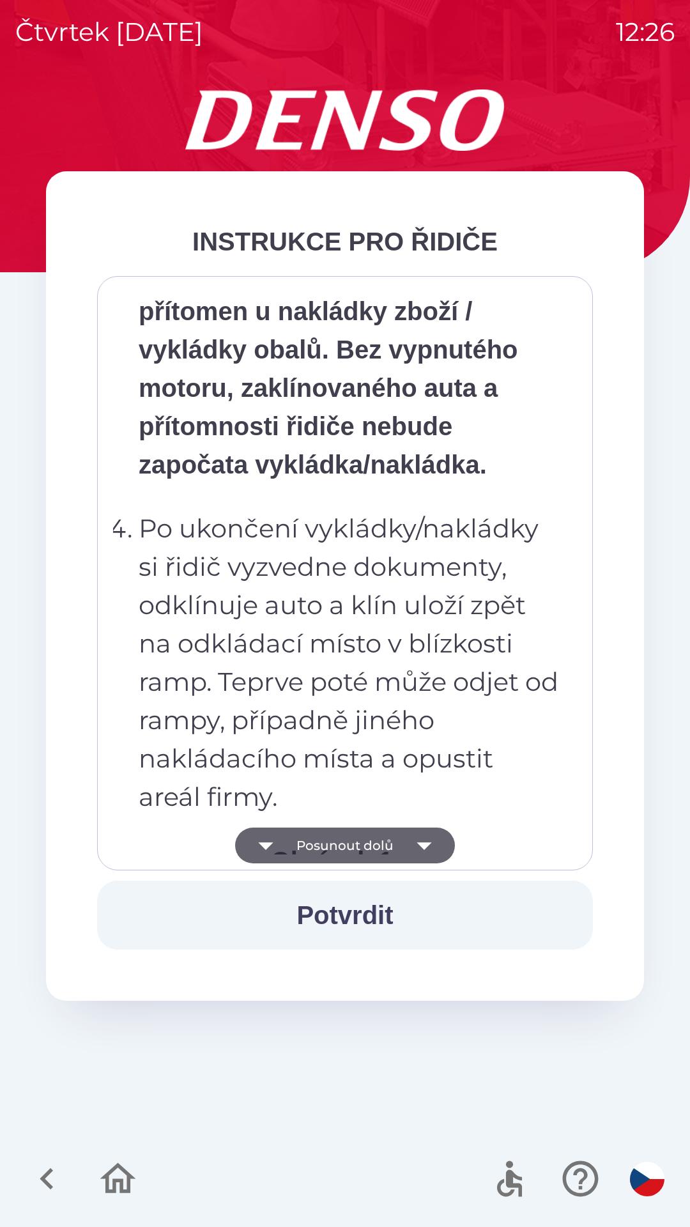
click at [424, 849] on icon "button" at bounding box center [424, 845] width 36 height 36
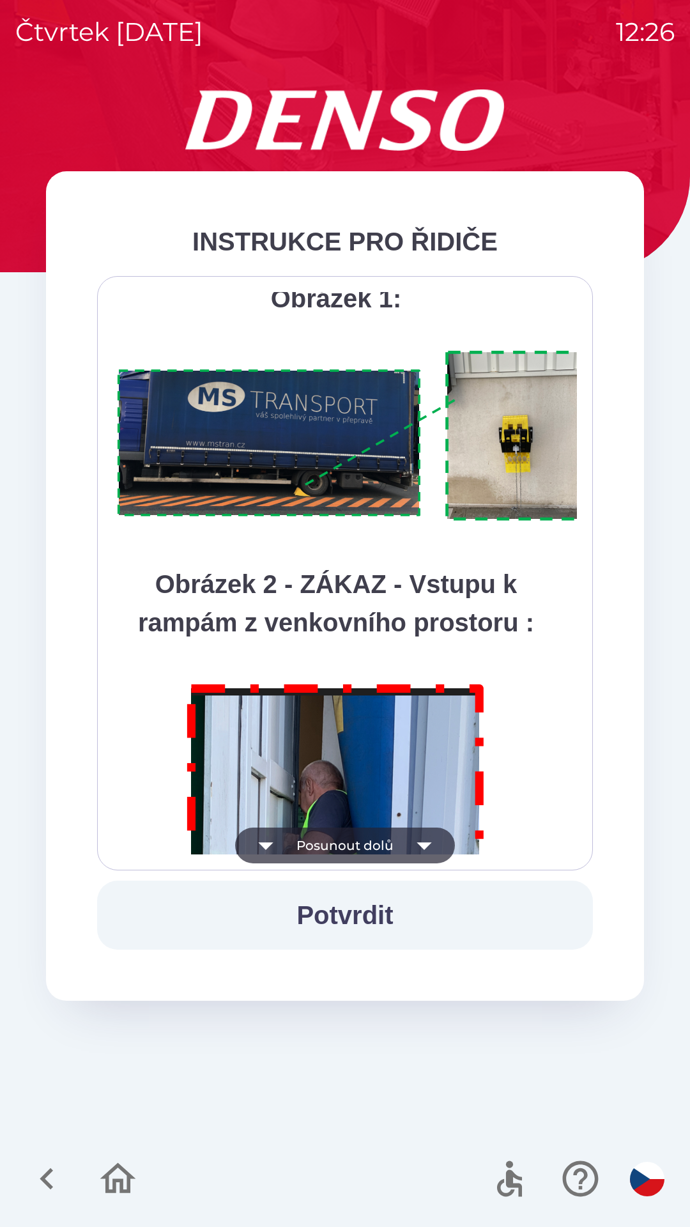
click at [423, 846] on icon "button" at bounding box center [424, 846] width 15 height 8
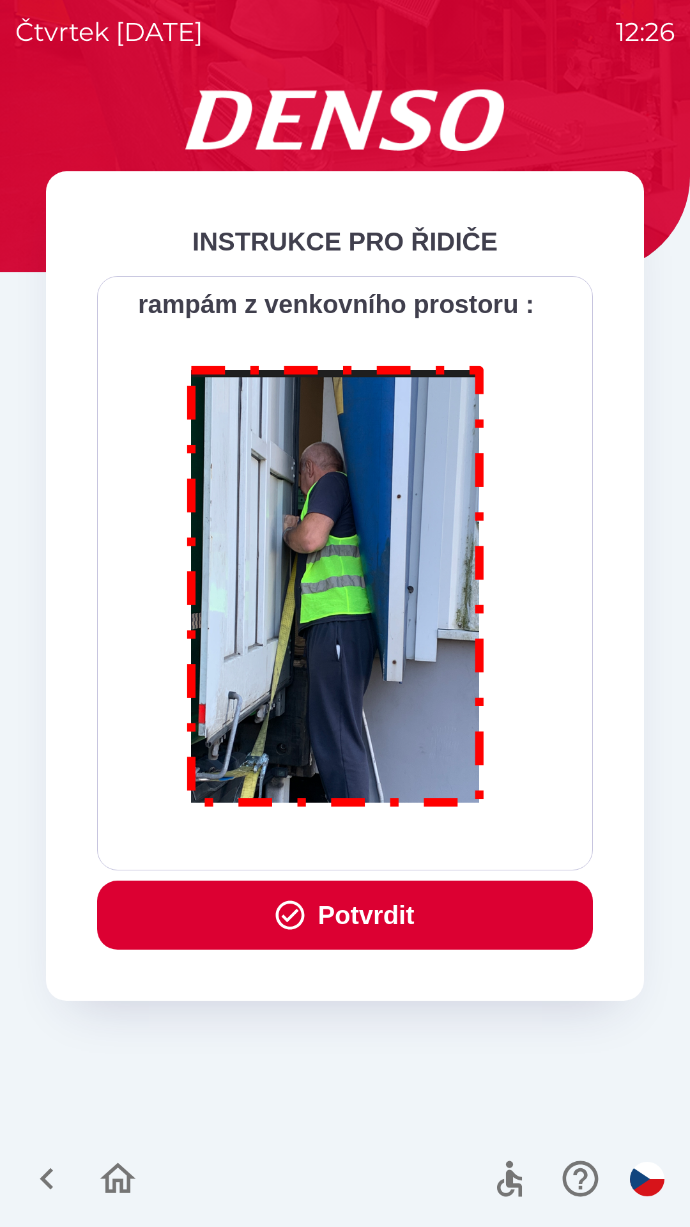
click at [386, 923] on button "Potvrdit" at bounding box center [345, 914] width 496 height 69
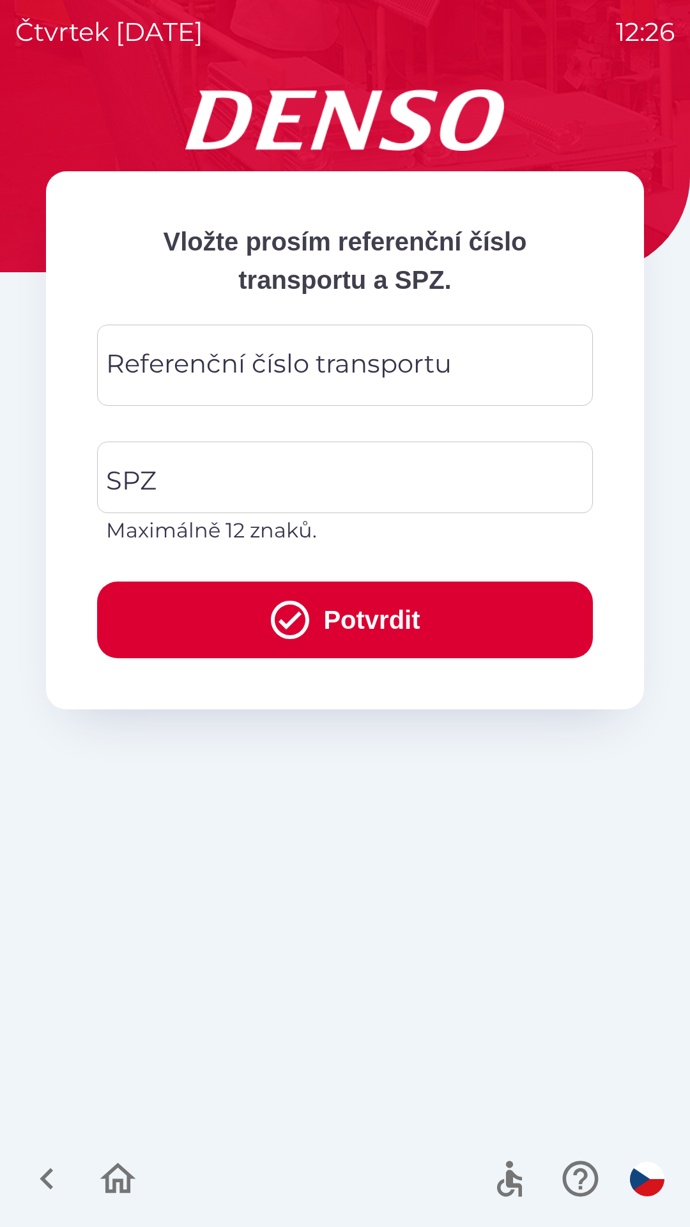
click at [297, 376] on div "Referenční číslo transportu Referenční číslo transportu" at bounding box center [345, 365] width 496 height 81
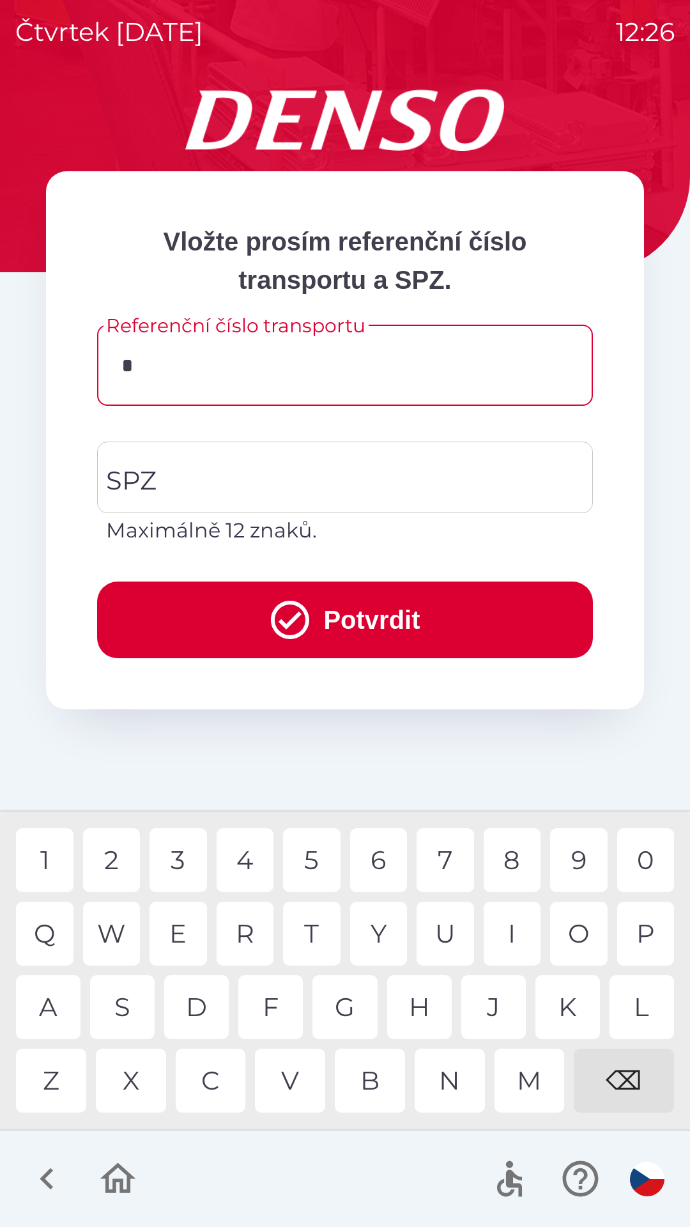
click at [438, 871] on div "7" at bounding box center [445, 860] width 57 height 64
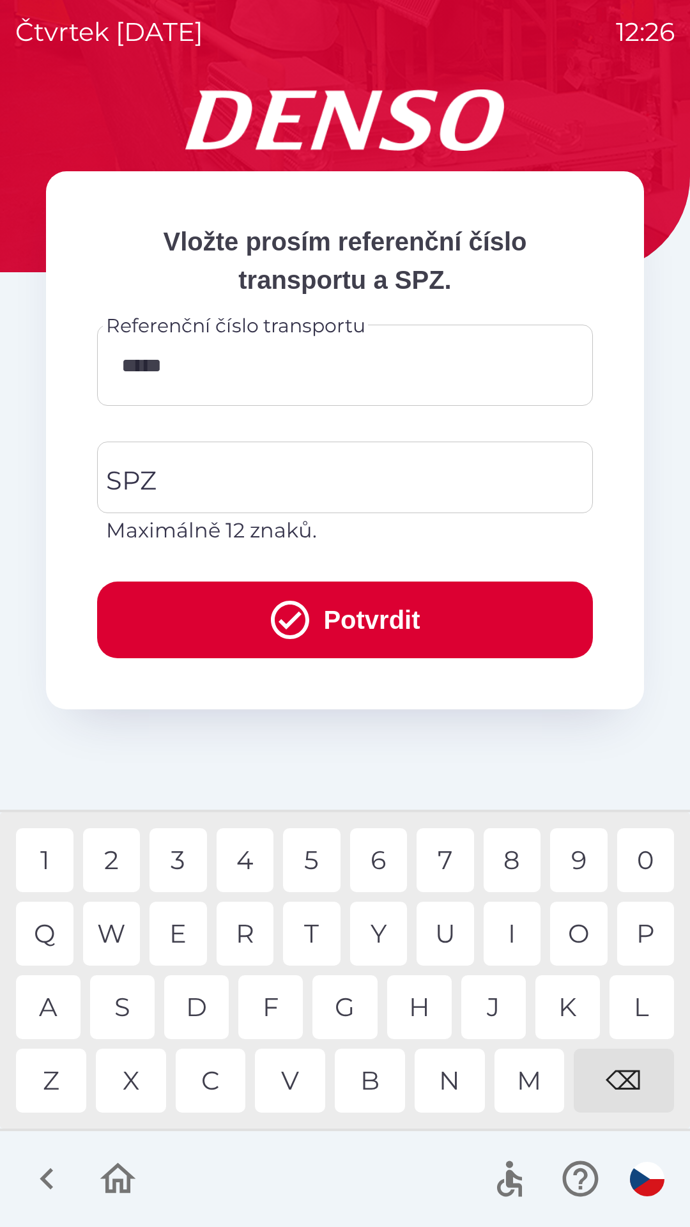
click at [645, 862] on div "0" at bounding box center [645, 860] width 57 height 64
click at [246, 860] on div "4" at bounding box center [245, 860] width 57 height 64
type input "********"
click at [642, 861] on div "0" at bounding box center [645, 860] width 57 height 64
click at [199, 474] on input "SPZ" at bounding box center [335, 477] width 465 height 60
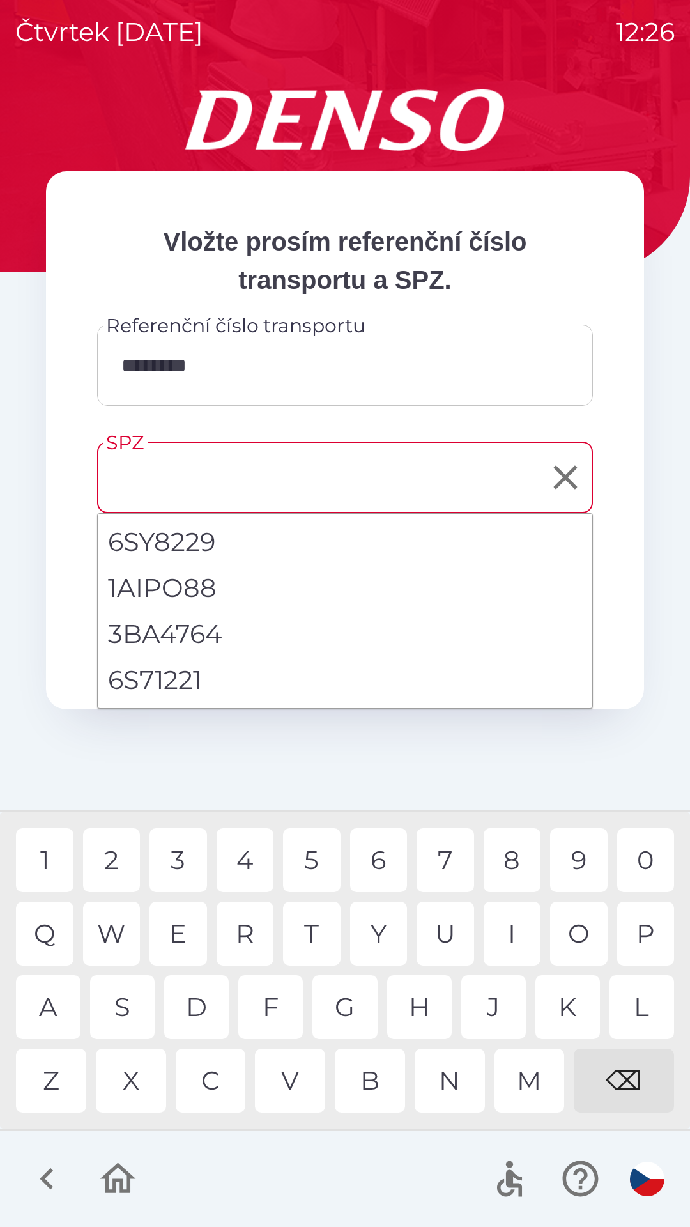
click at [179, 677] on li "6S71221" at bounding box center [345, 680] width 494 height 46
type input "*******"
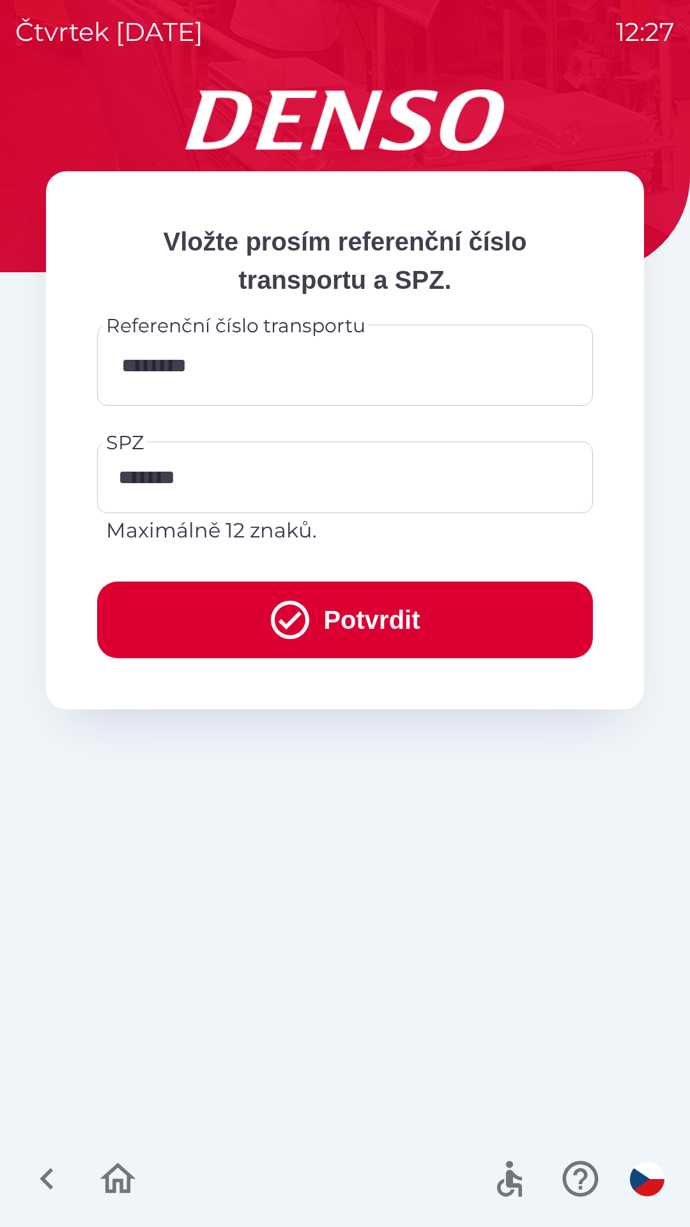
click at [341, 627] on button "Potvrdit" at bounding box center [345, 619] width 496 height 77
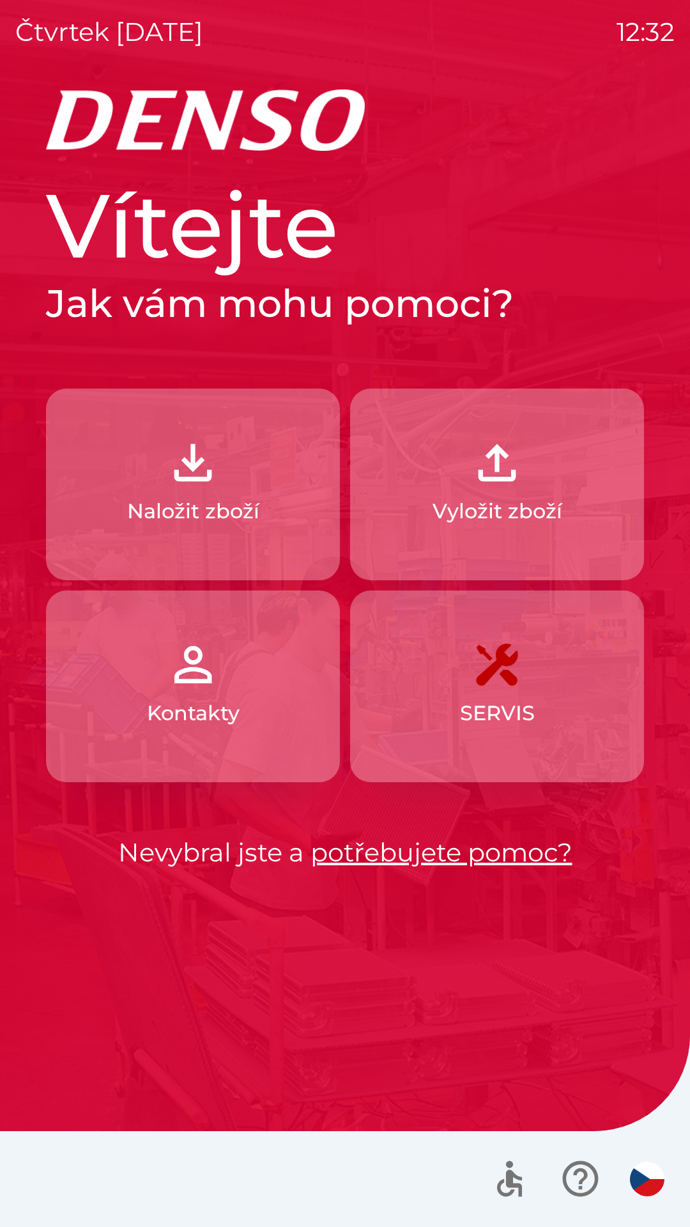
click at [235, 490] on button "Naložit zboží" at bounding box center [193, 484] width 294 height 192
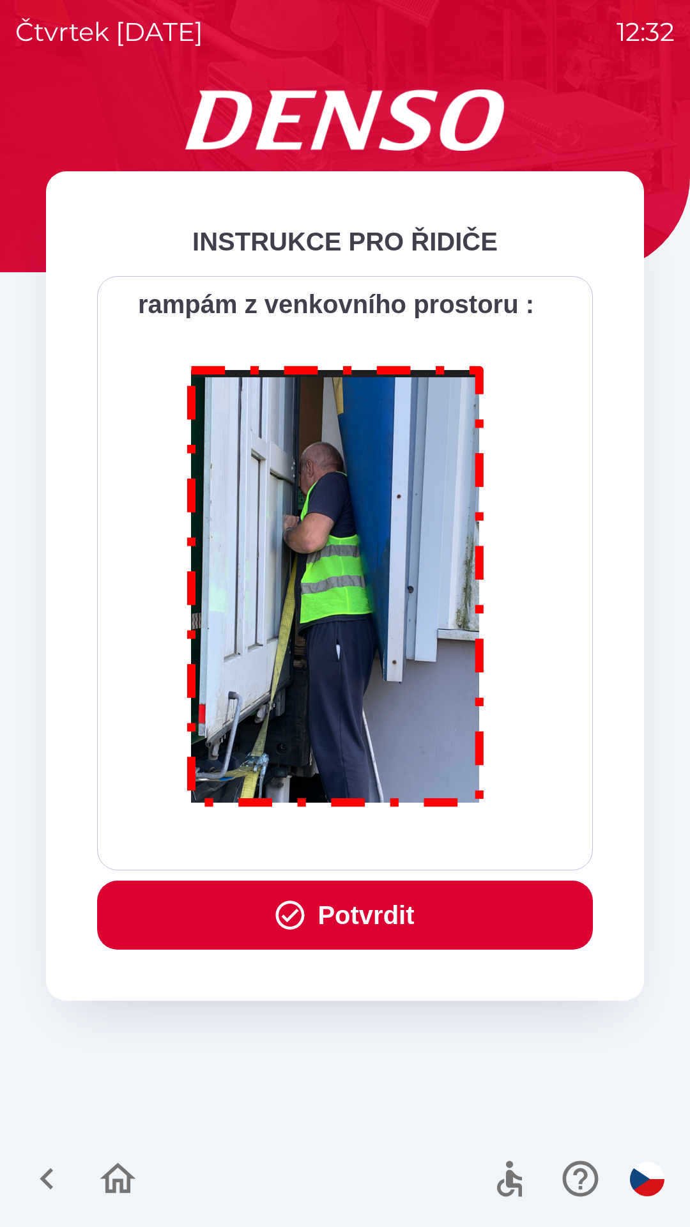
scroll to position [7179, 0]
click at [397, 907] on button "Potvrdit" at bounding box center [345, 914] width 496 height 69
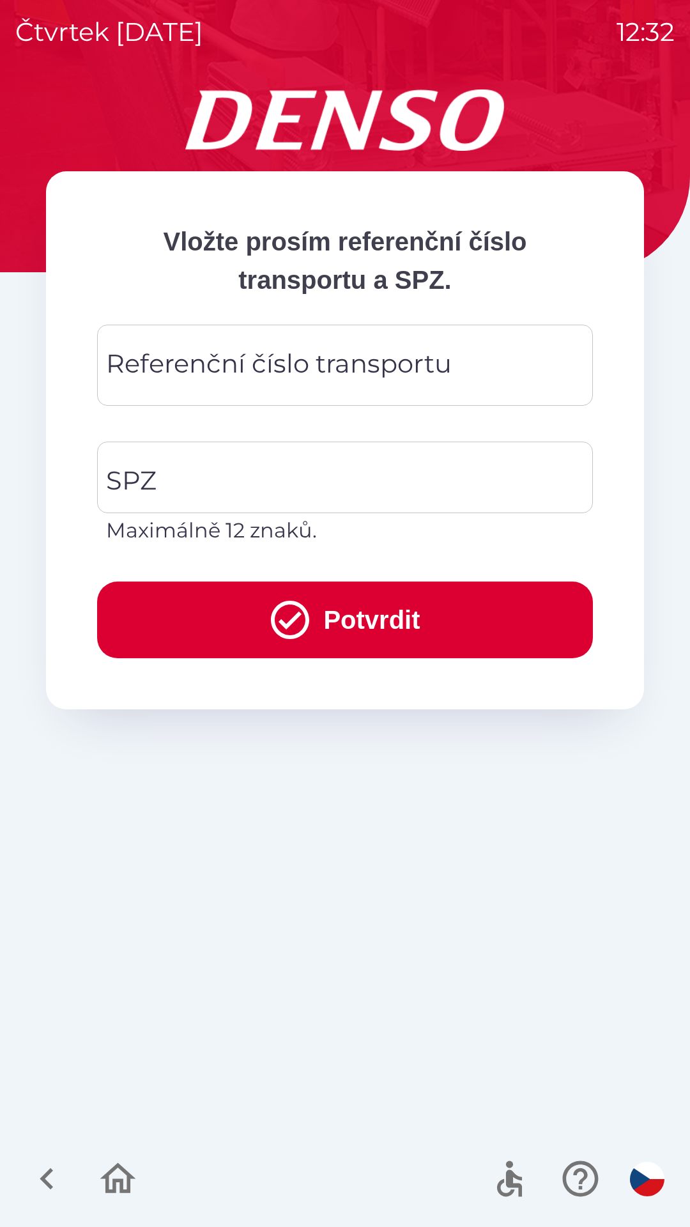
click at [210, 353] on div "Referenční číslo transportu Referenční číslo transportu" at bounding box center [345, 365] width 496 height 81
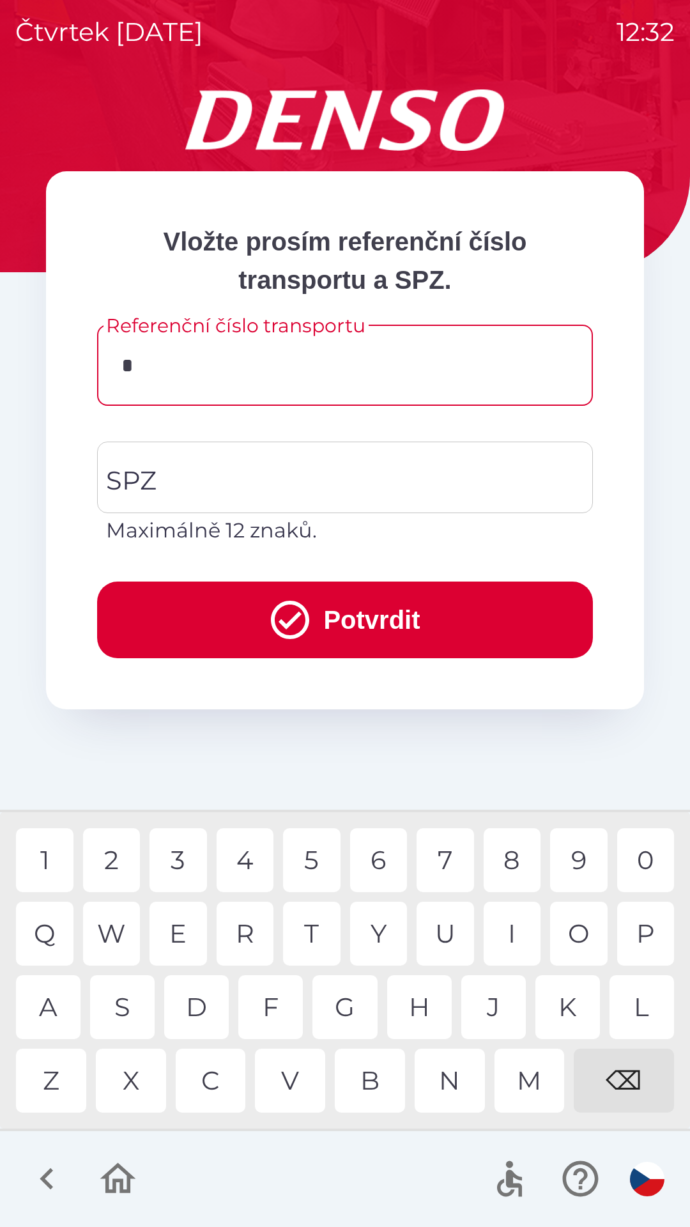
click at [180, 869] on div "3" at bounding box center [177, 860] width 57 height 64
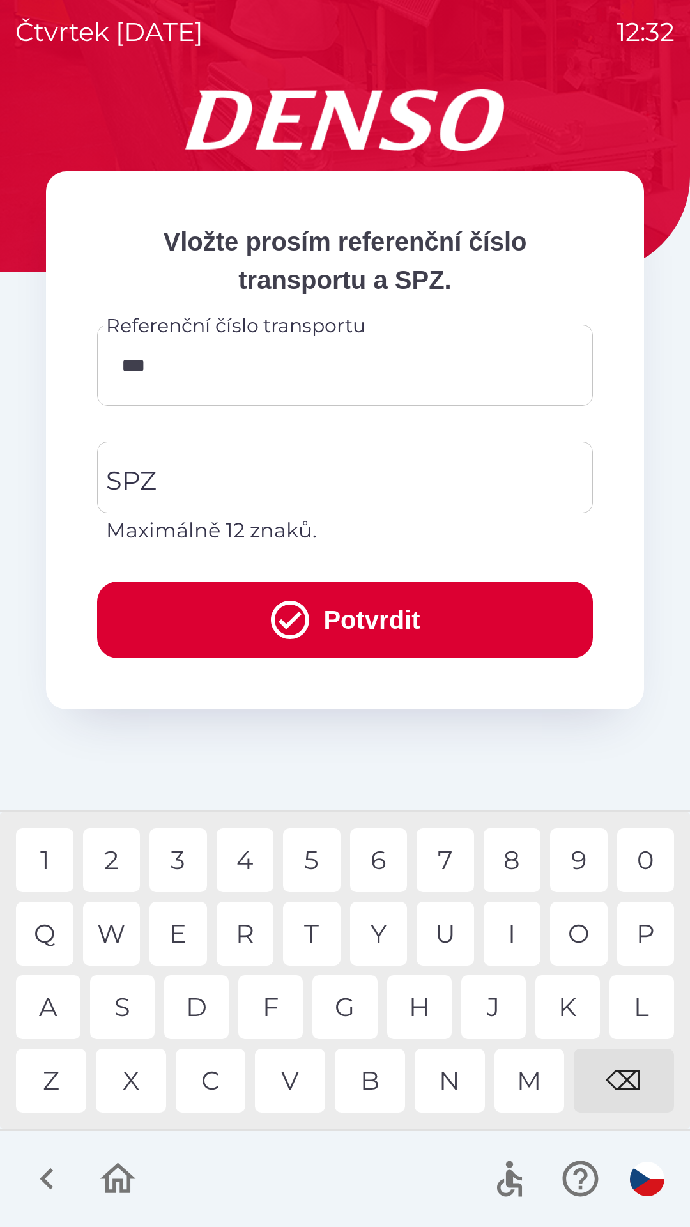
click at [446, 858] on div "7" at bounding box center [445, 860] width 57 height 64
type input "******"
click at [115, 845] on div "2" at bounding box center [111, 860] width 57 height 64
click at [250, 484] on input "SPZ" at bounding box center [335, 477] width 465 height 60
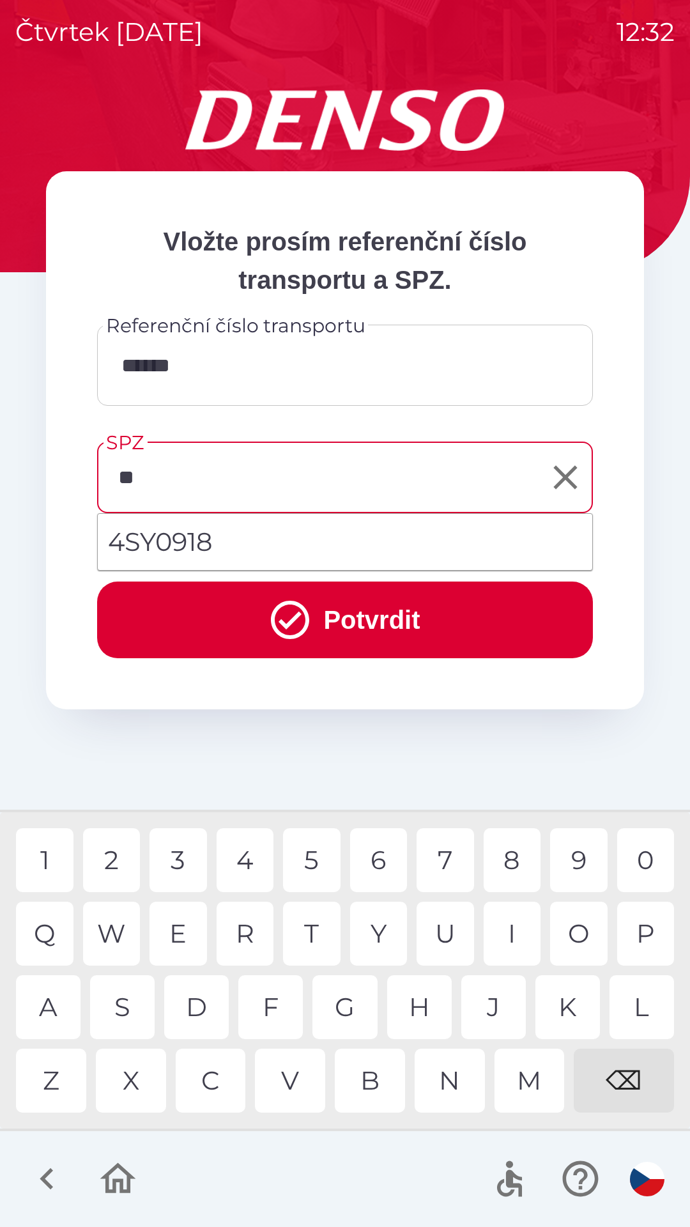
click at [126, 1016] on div "S" at bounding box center [122, 1007] width 65 height 64
click at [381, 940] on div "Y" at bounding box center [378, 933] width 57 height 64
click at [644, 862] on div "0" at bounding box center [645, 860] width 57 height 64
click at [51, 852] on div "1" at bounding box center [44, 860] width 57 height 64
type input "*******"
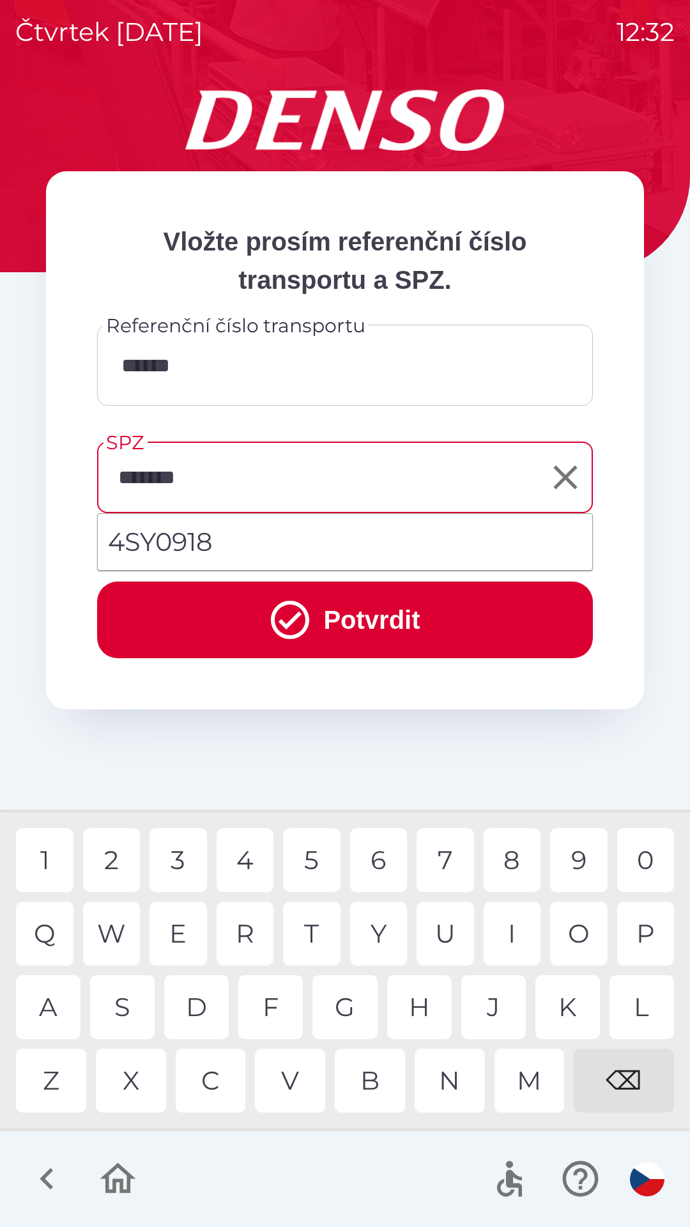
click at [514, 862] on div "8" at bounding box center [512, 860] width 57 height 64
click at [365, 621] on button "Potvrdit" at bounding box center [345, 619] width 496 height 77
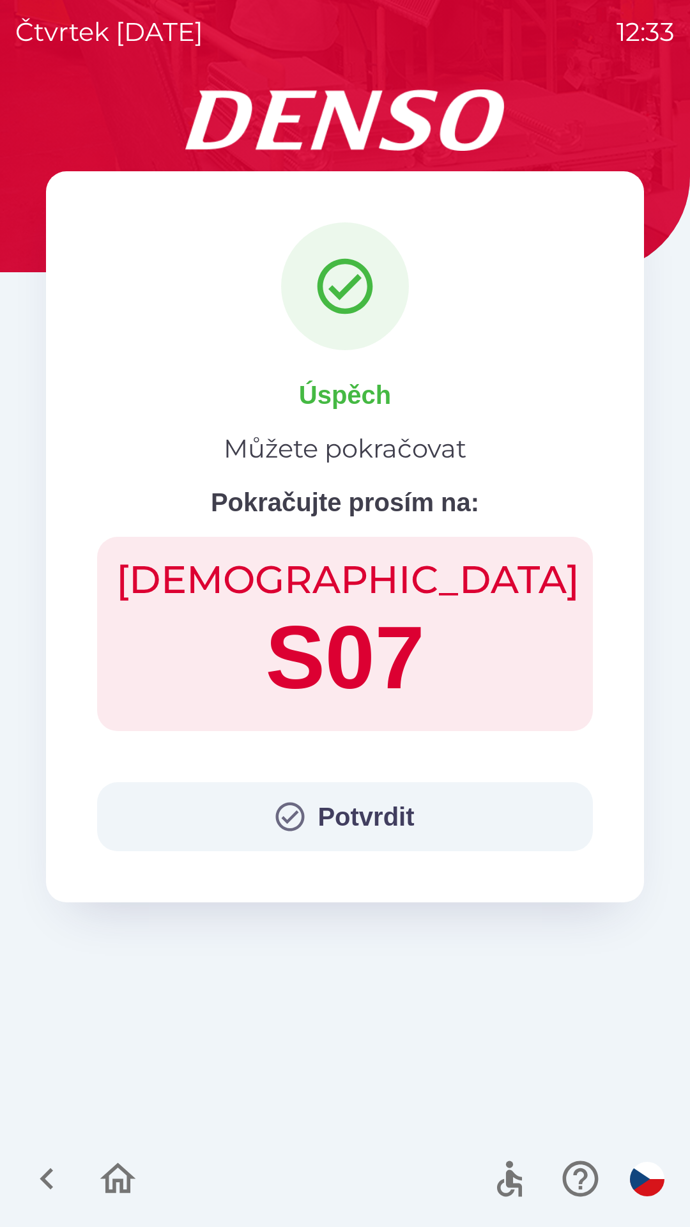
click at [370, 808] on button "Potvrdit" at bounding box center [345, 816] width 496 height 69
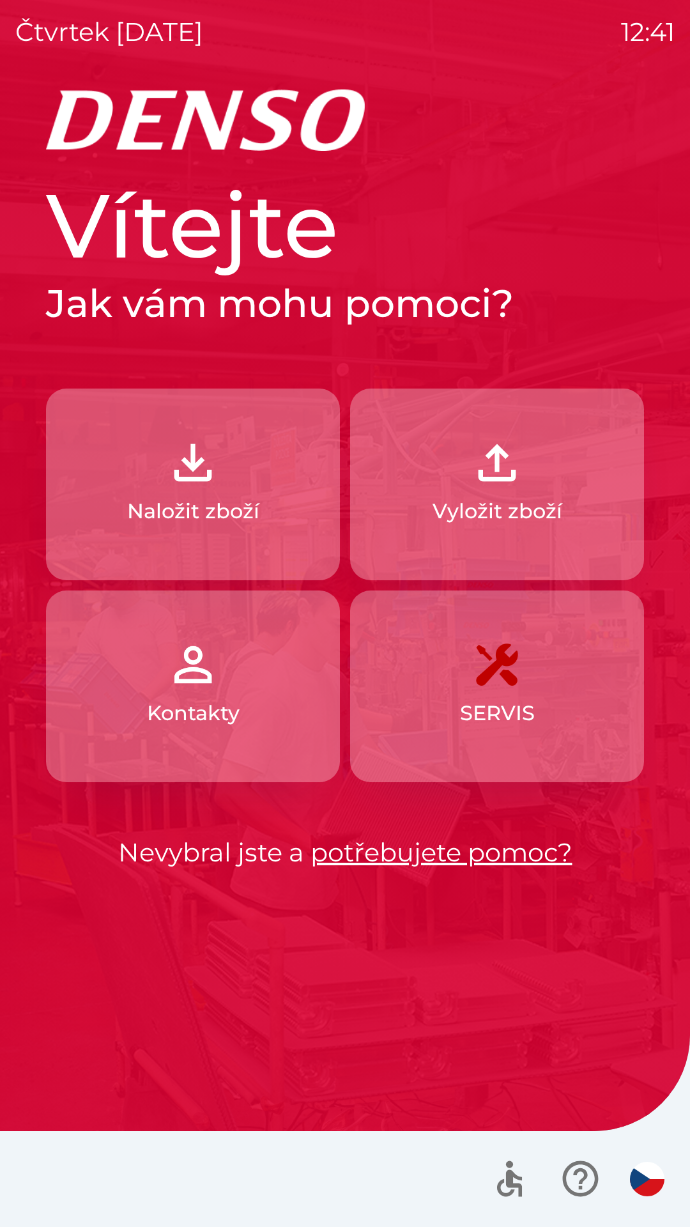
click at [216, 482] on img "button" at bounding box center [193, 462] width 56 height 56
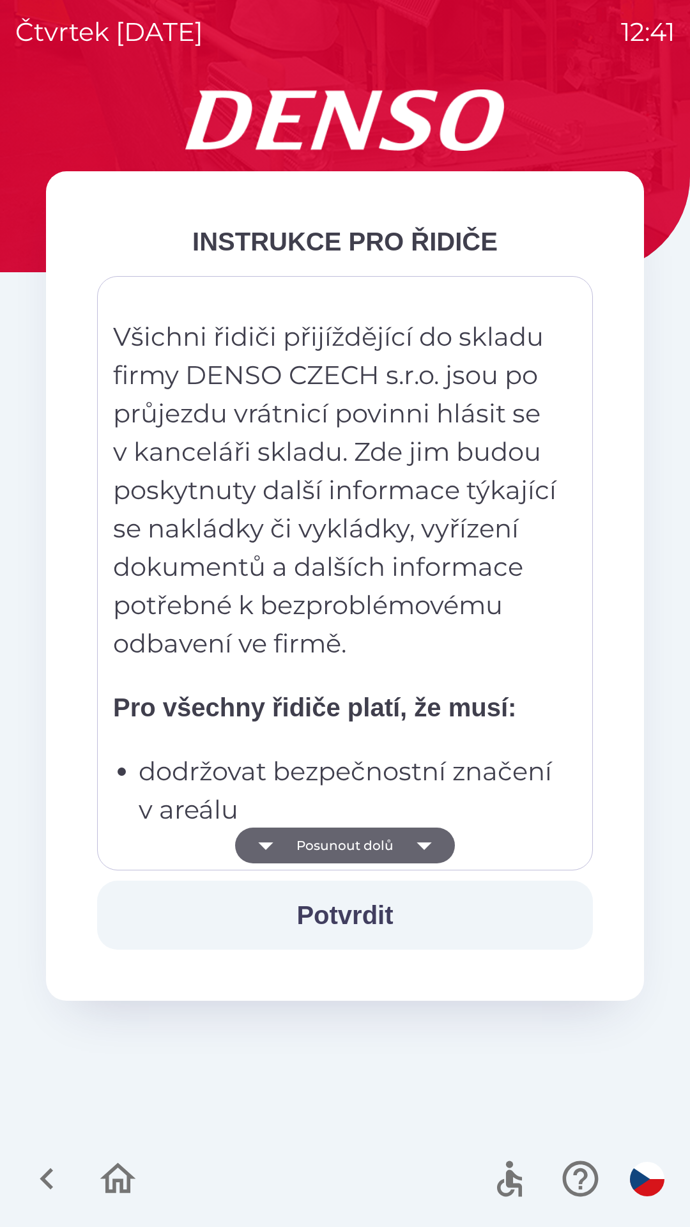
click at [383, 913] on button "Potvrdit" at bounding box center [345, 914] width 496 height 69
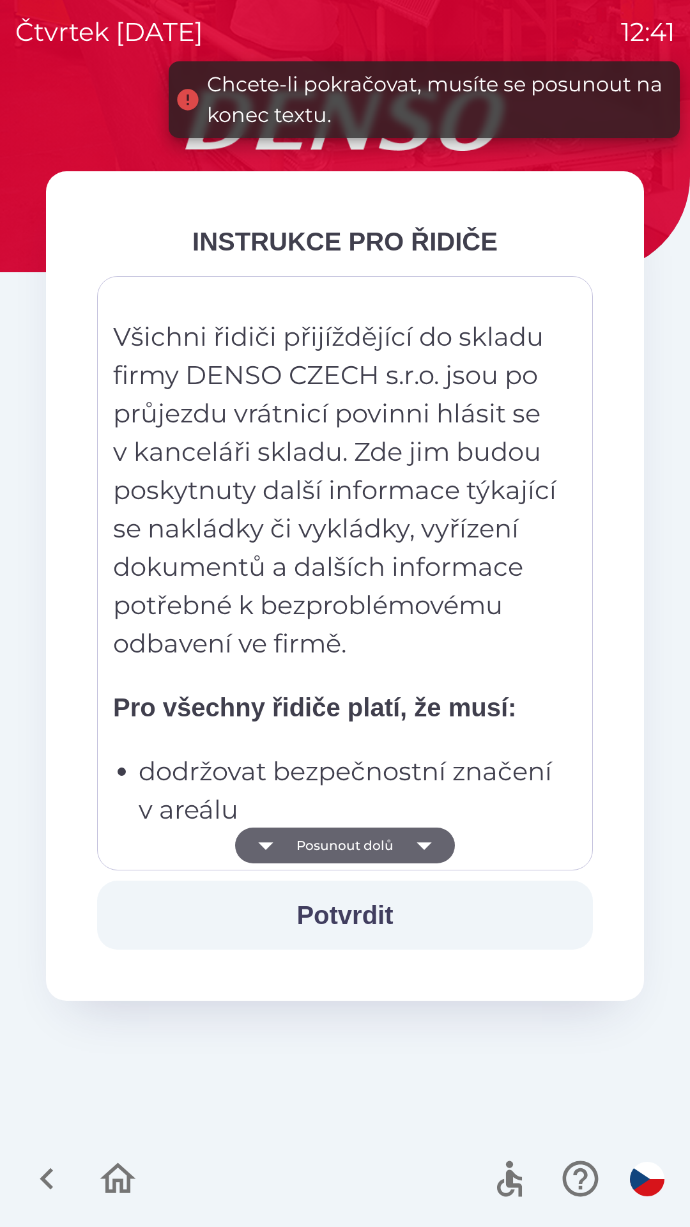
click at [427, 851] on icon "button" at bounding box center [424, 845] width 36 height 36
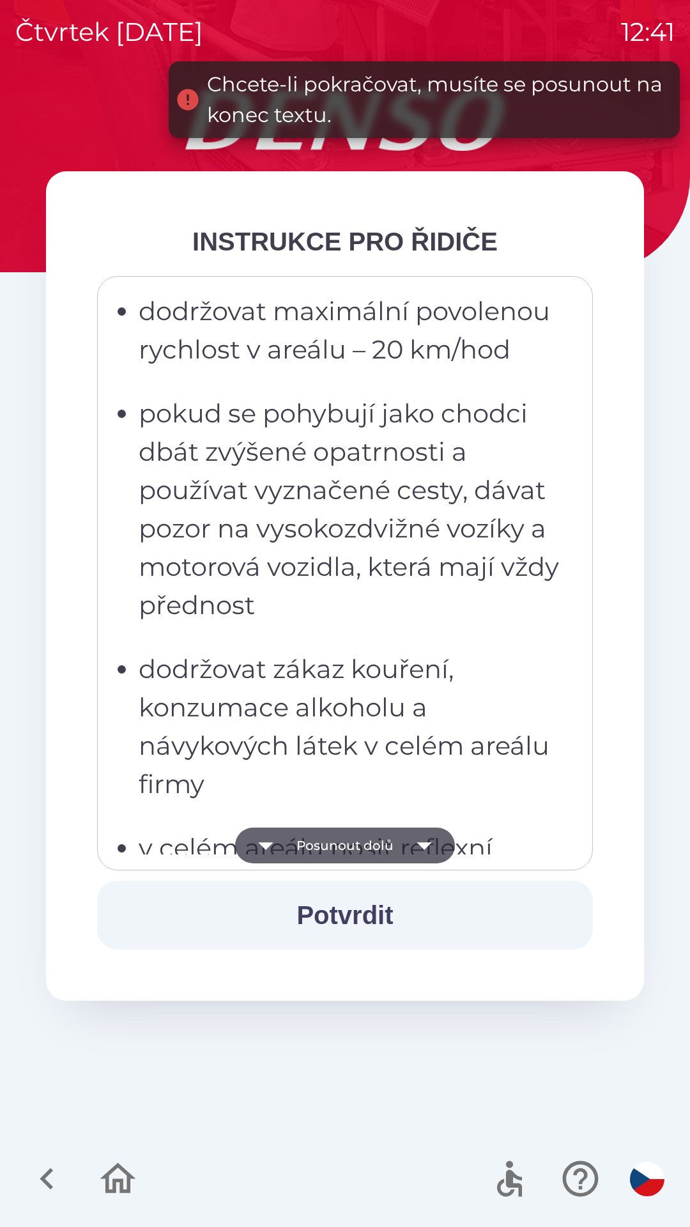
click at [426, 847] on icon "button" at bounding box center [424, 845] width 36 height 36
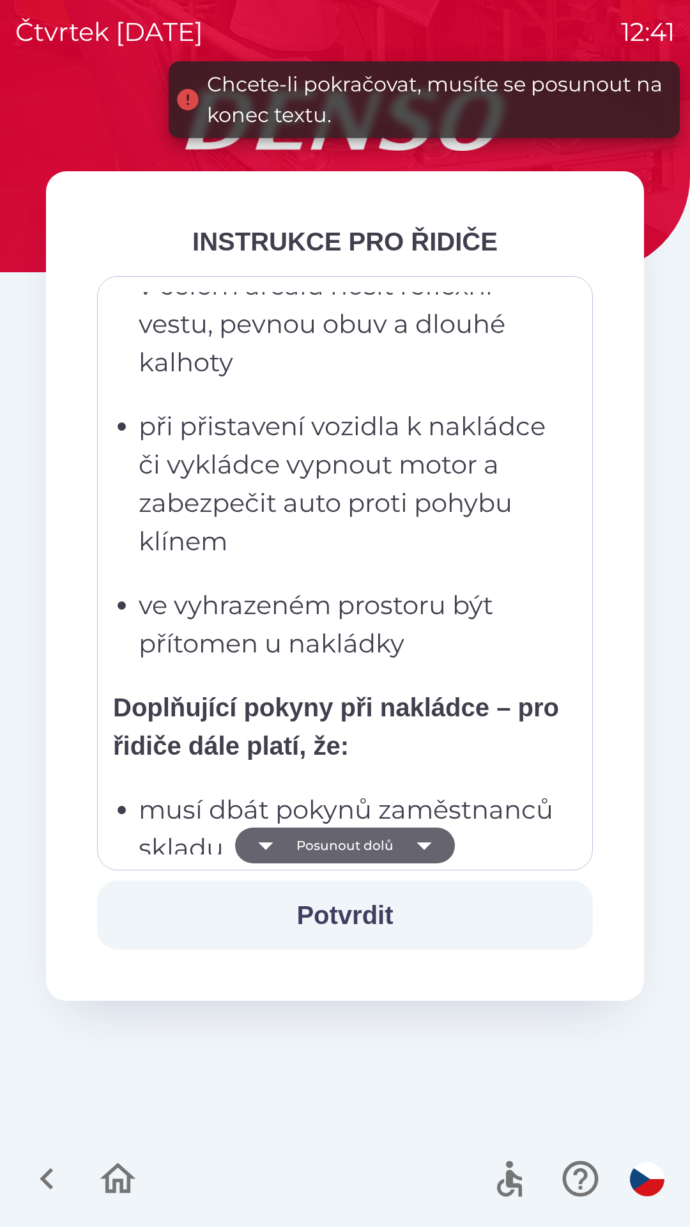
click at [426, 843] on icon "button" at bounding box center [424, 846] width 15 height 8
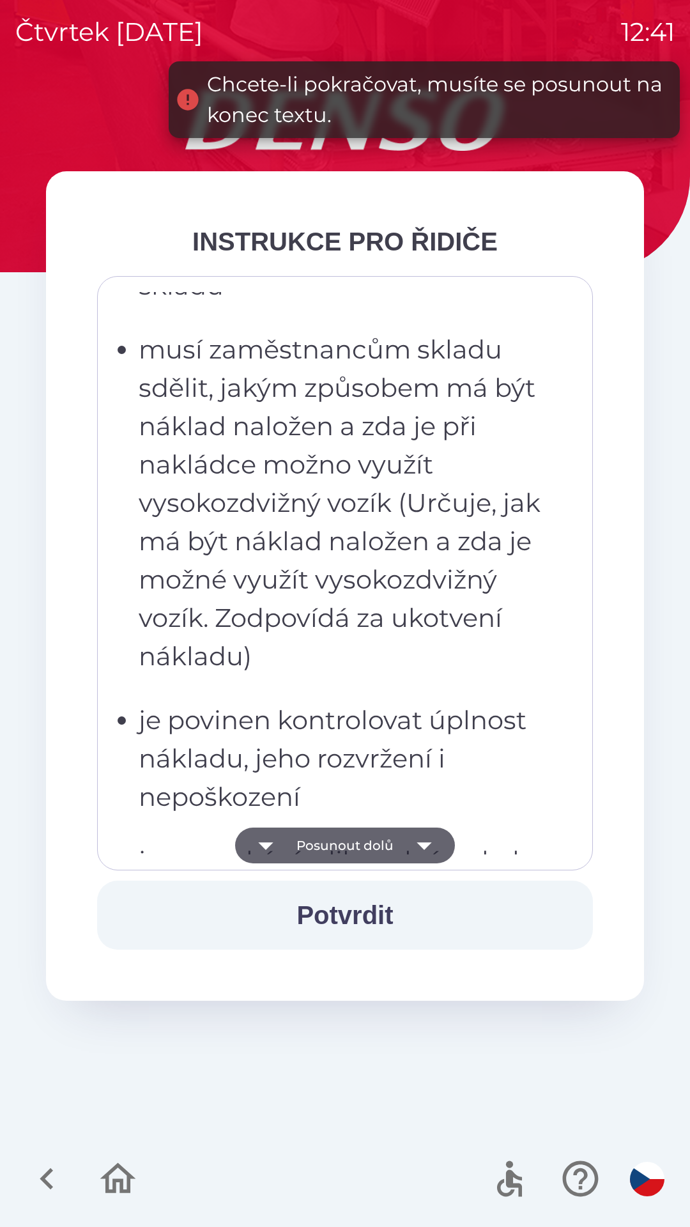
click at [424, 845] on icon "button" at bounding box center [424, 846] width 15 height 8
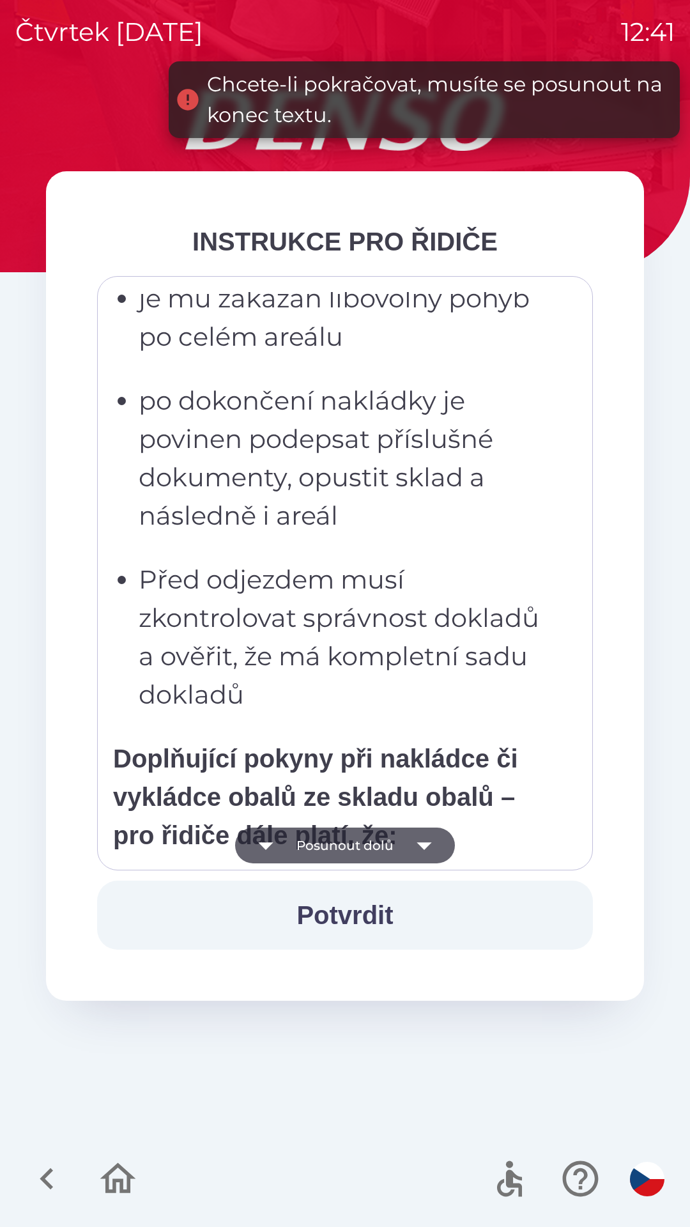
click at [427, 845] on icon "button" at bounding box center [424, 846] width 15 height 8
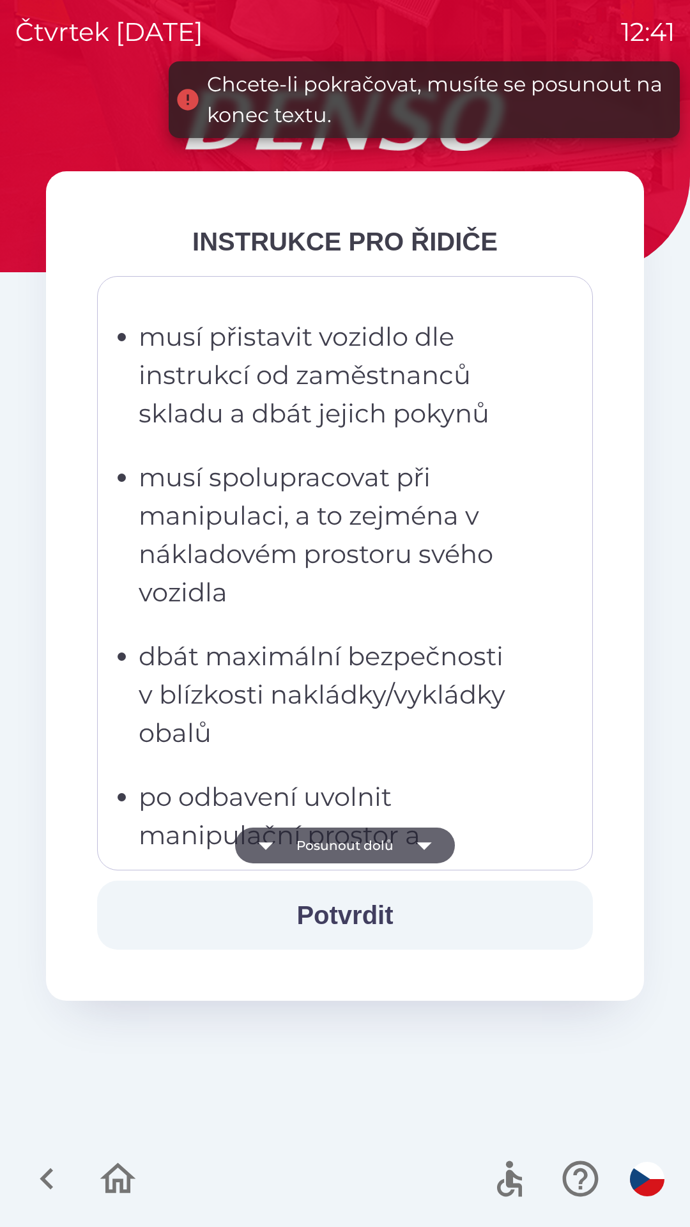
click at [431, 843] on icon "button" at bounding box center [424, 845] width 36 height 36
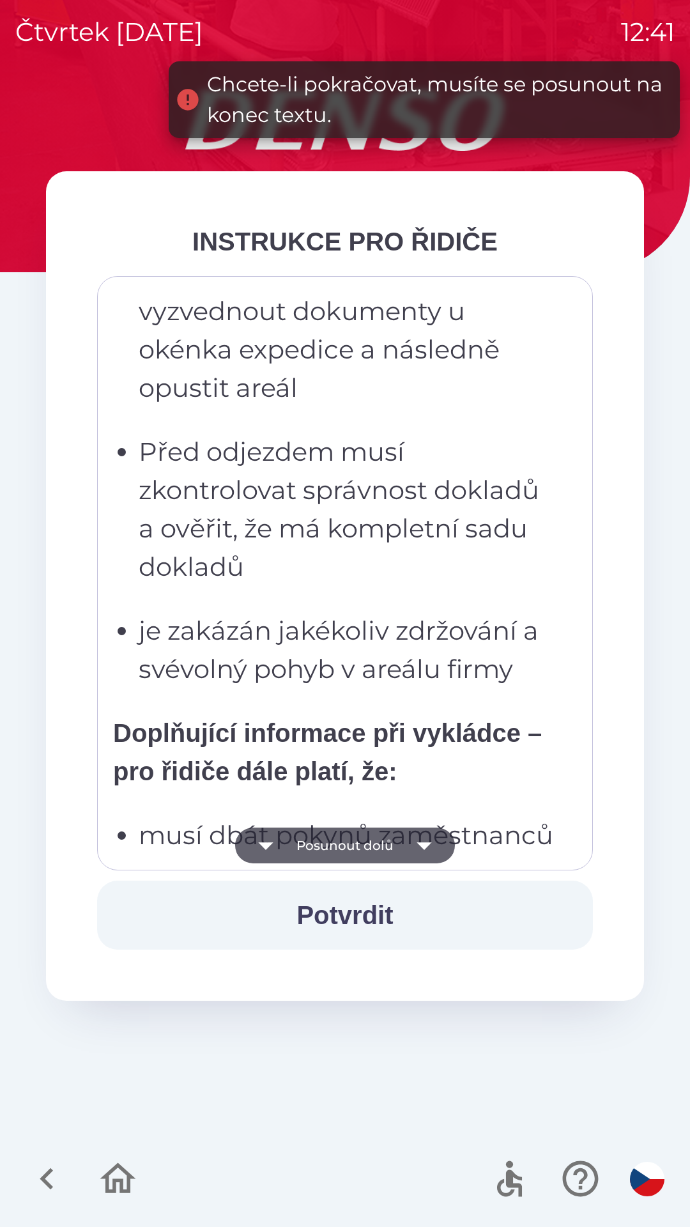
click at [431, 849] on icon "button" at bounding box center [424, 845] width 36 height 36
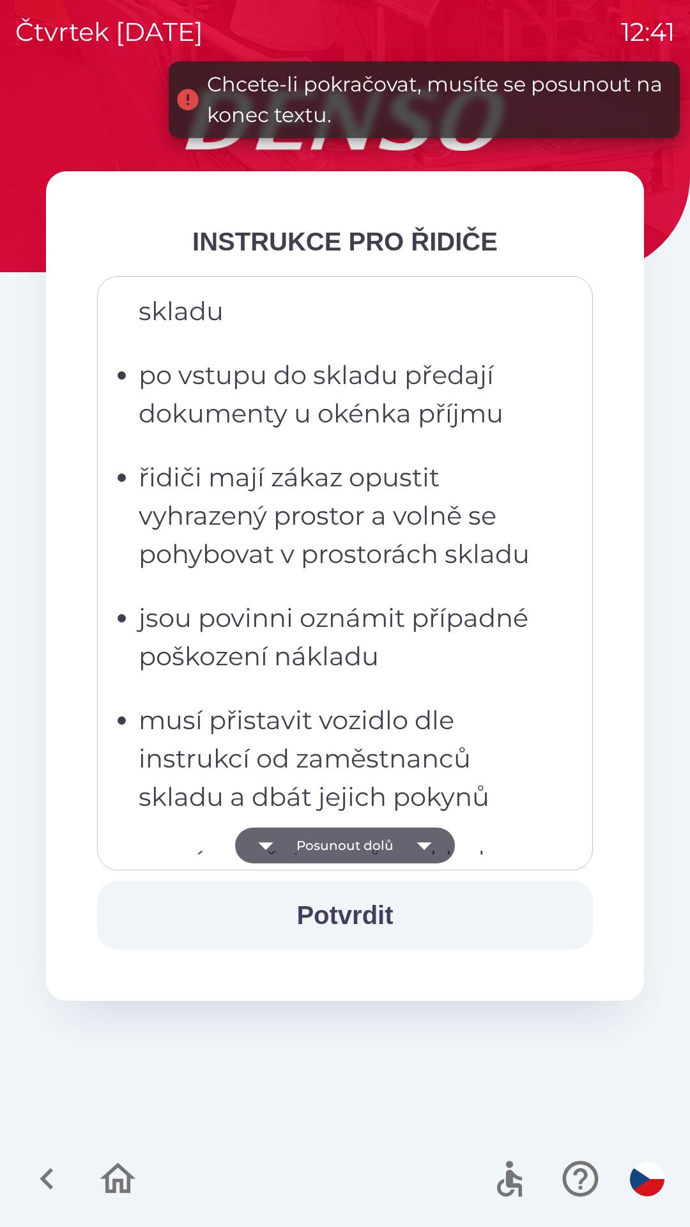
click at [435, 848] on icon "button" at bounding box center [424, 845] width 36 height 36
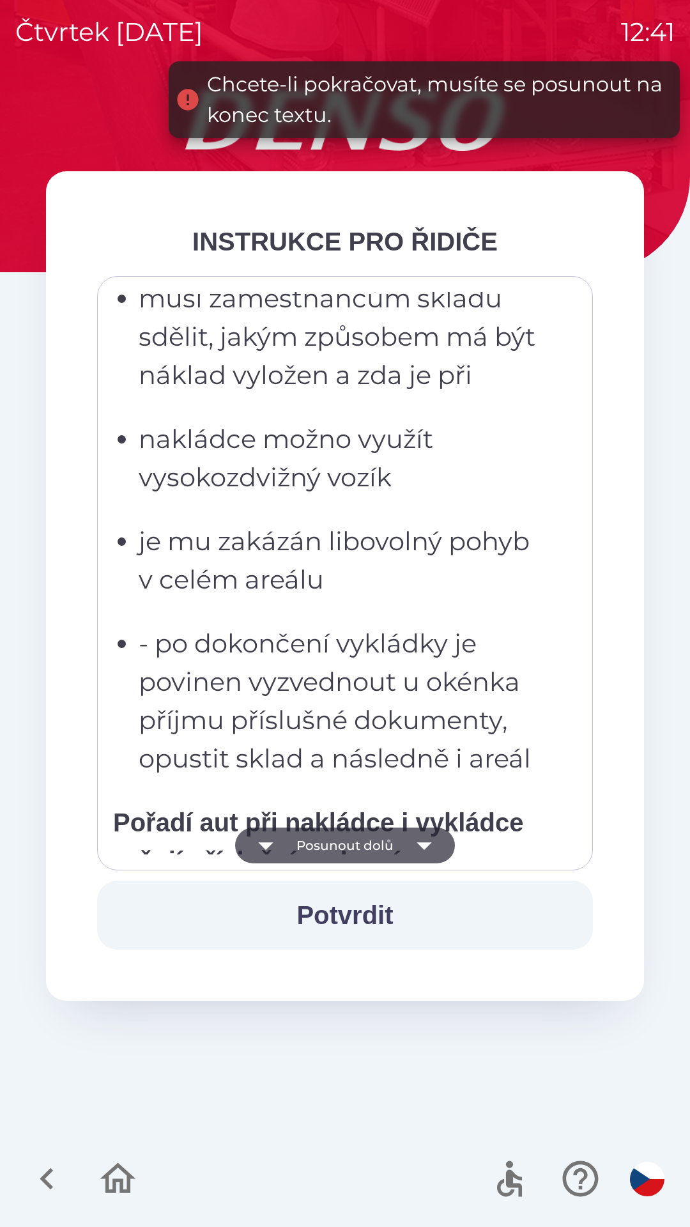
click at [436, 842] on icon "button" at bounding box center [424, 845] width 36 height 36
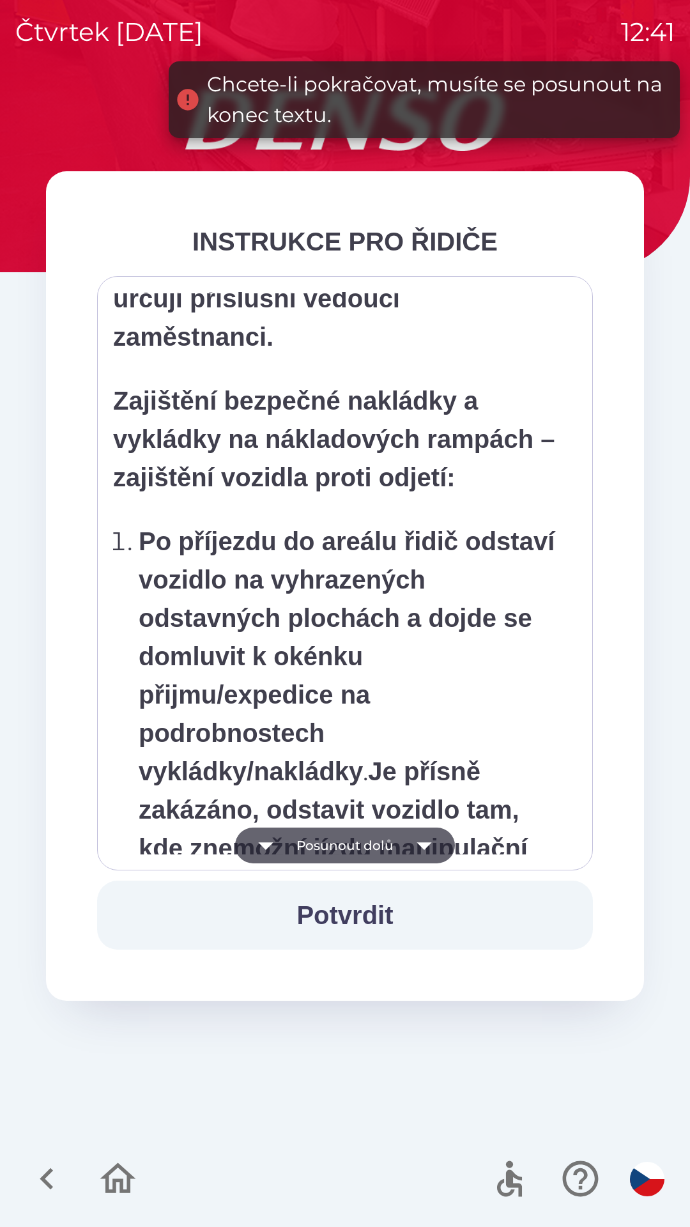
click at [436, 845] on icon "button" at bounding box center [424, 845] width 36 height 36
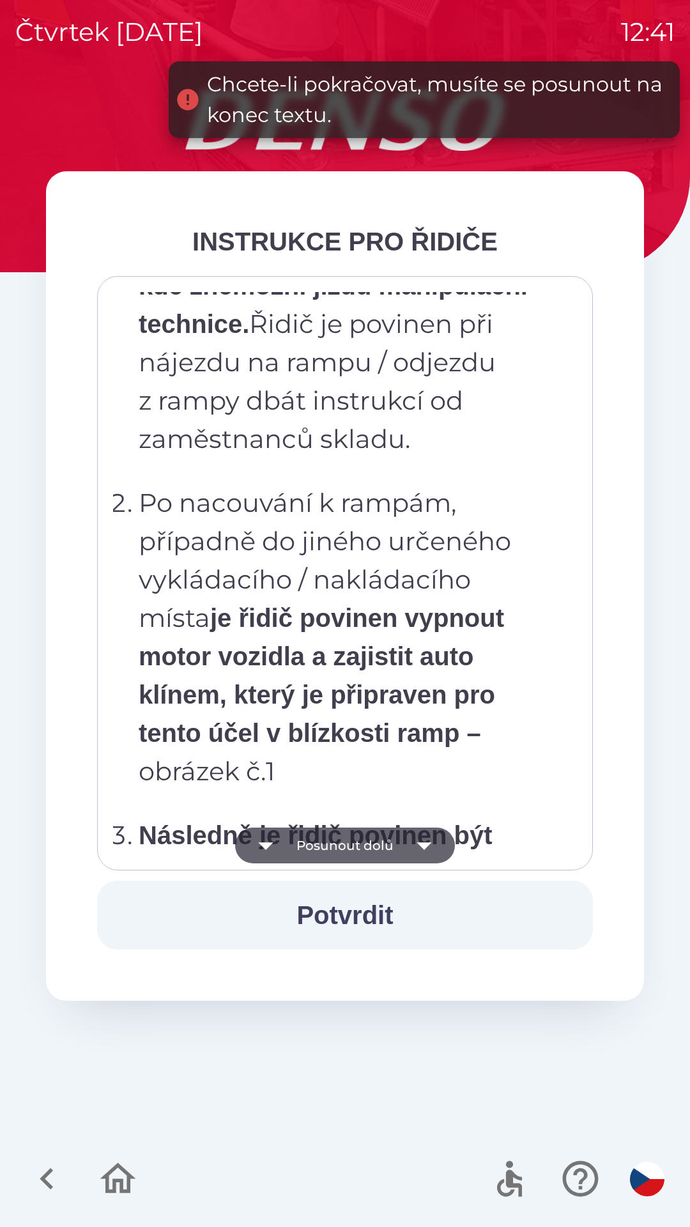
click at [439, 845] on icon "button" at bounding box center [424, 845] width 36 height 36
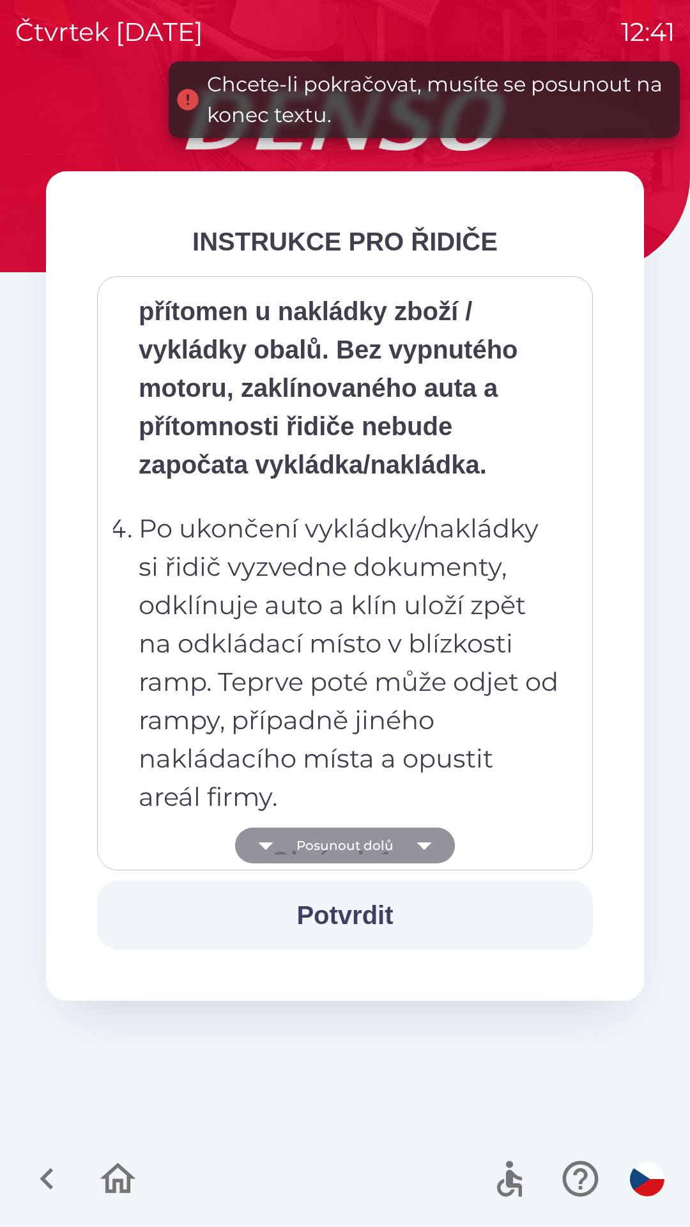
click at [443, 844] on button "Posunout dolů" at bounding box center [345, 845] width 220 height 36
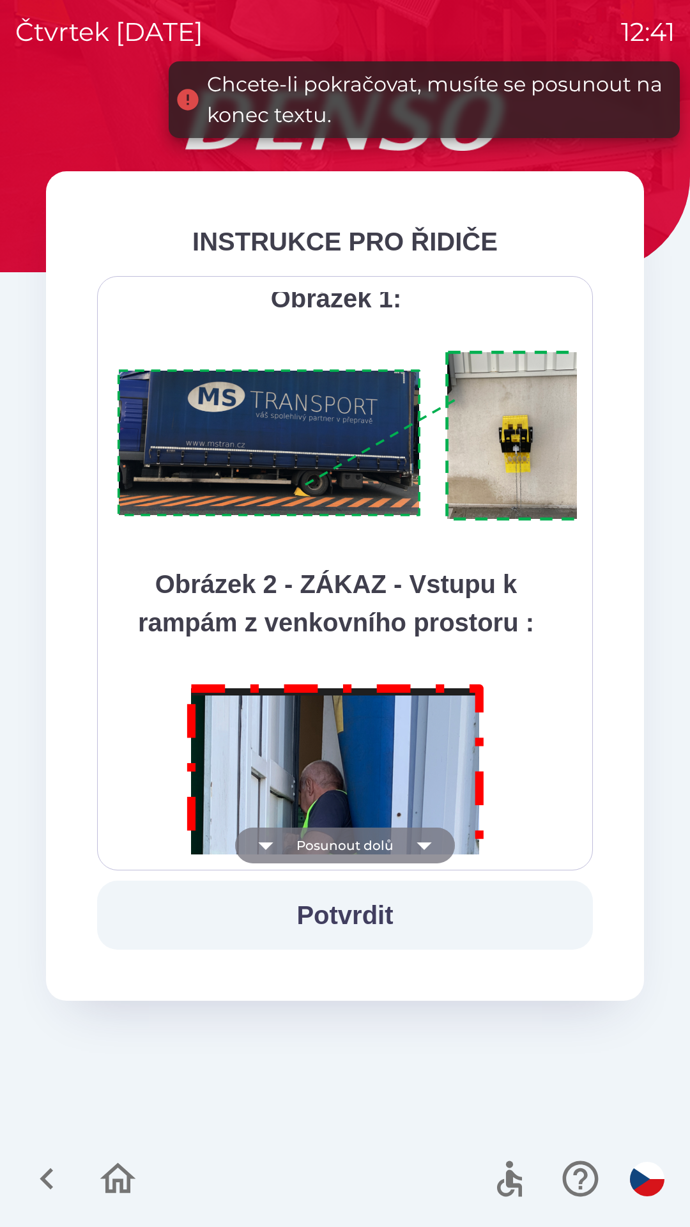
click at [438, 845] on icon "button" at bounding box center [424, 845] width 36 height 36
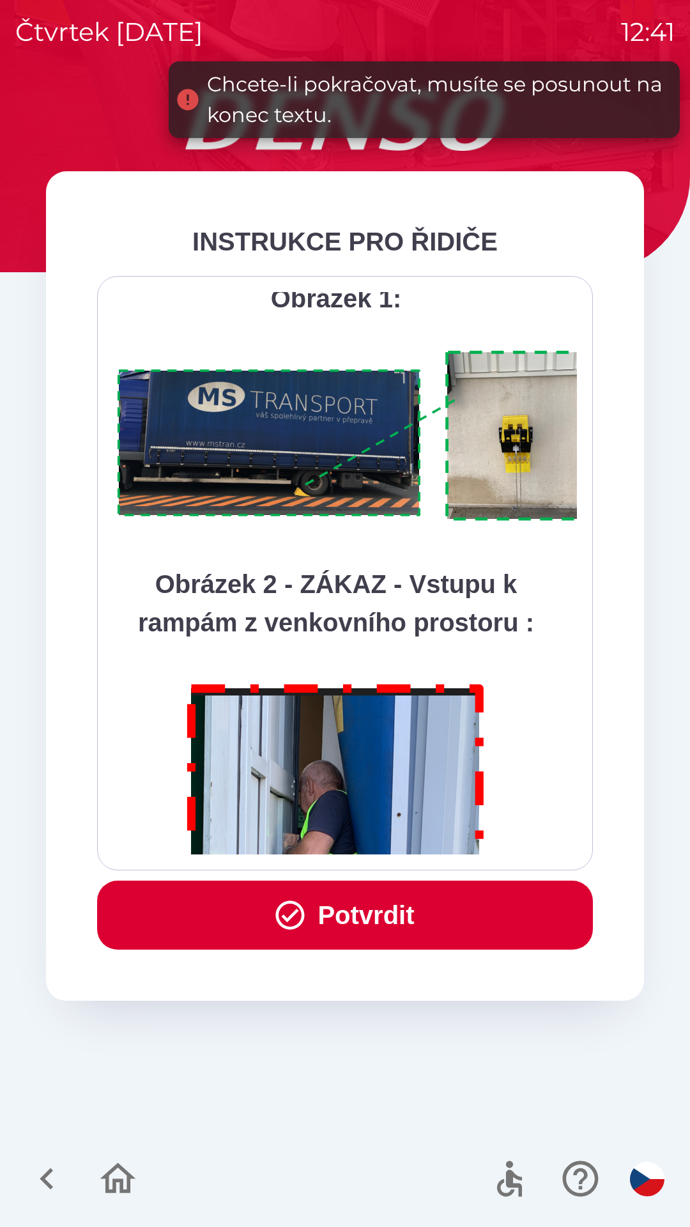
scroll to position [7179, 0]
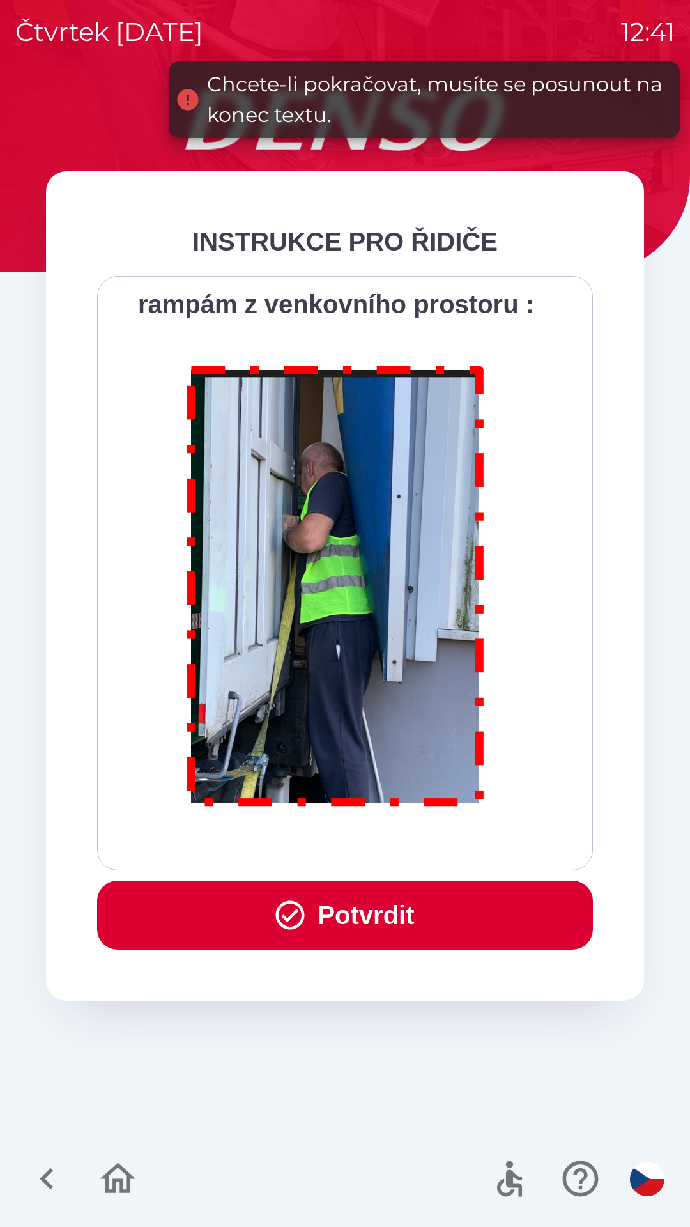
click at [443, 846] on div "Všichni řidiči přijíždějící do skladu firmy DENSO CZECH s.r.o. jsou po průjezdu…" at bounding box center [345, 573] width 464 height 562
click at [360, 905] on button "Potvrdit" at bounding box center [345, 914] width 496 height 69
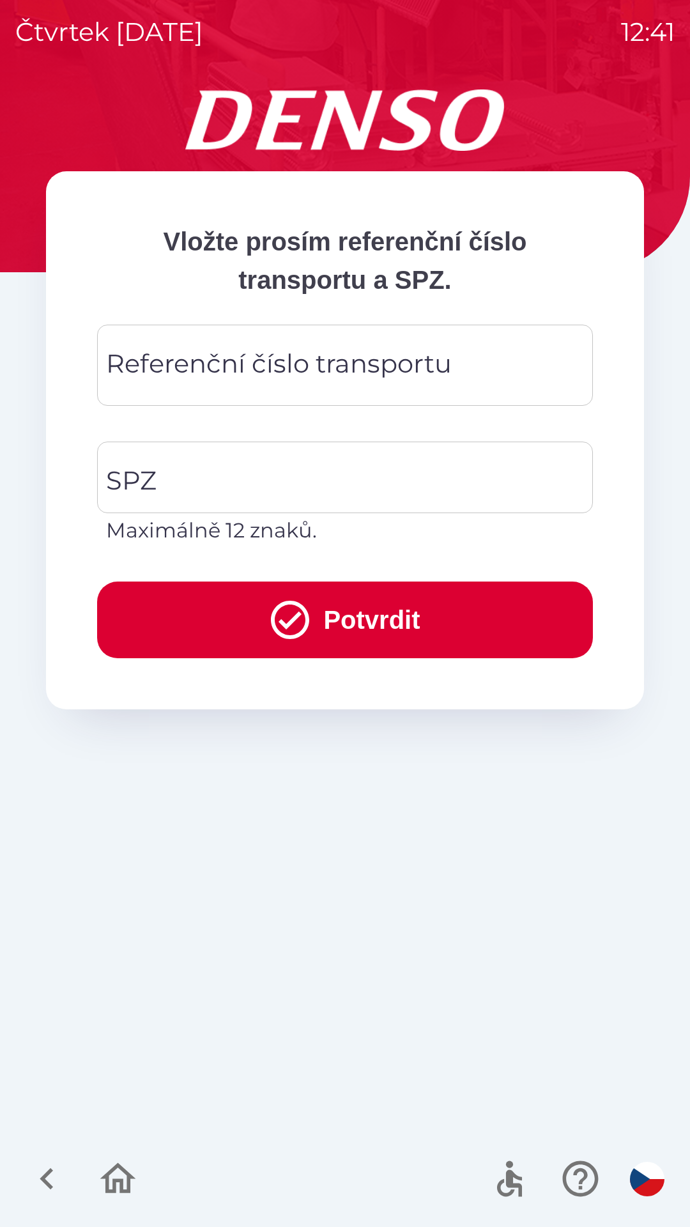
click at [465, 362] on input "Referenční číslo transportu" at bounding box center [344, 365] width 465 height 50
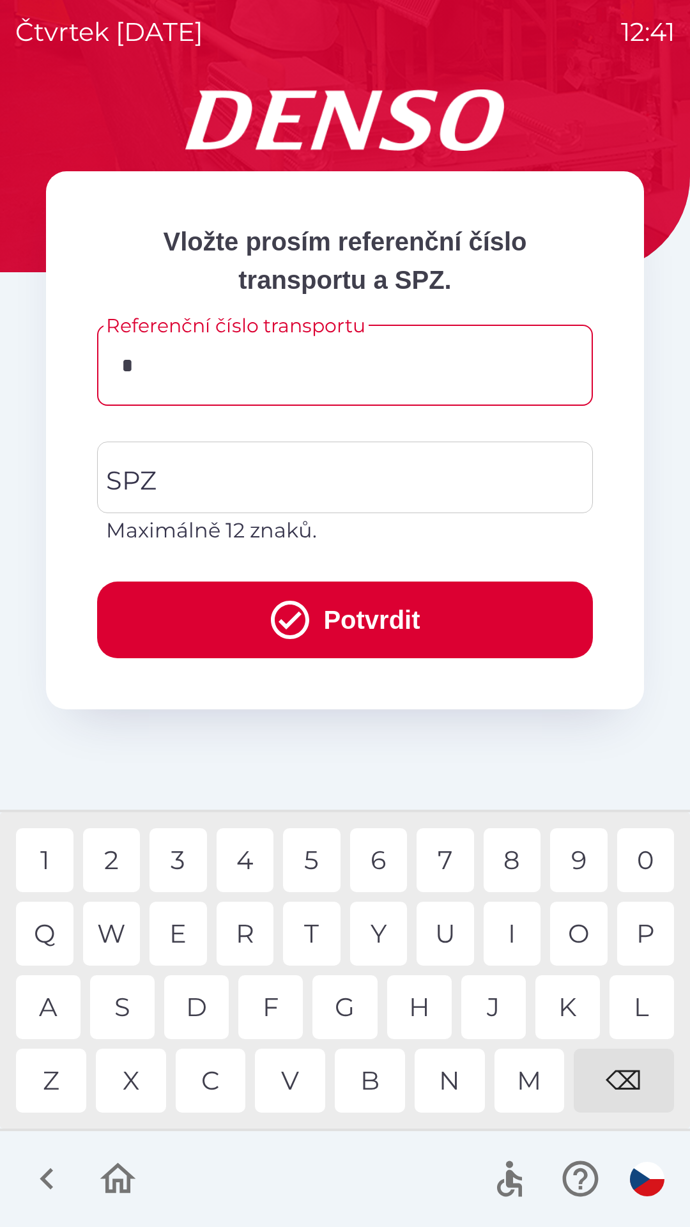
click at [178, 857] on div "3" at bounding box center [177, 860] width 57 height 64
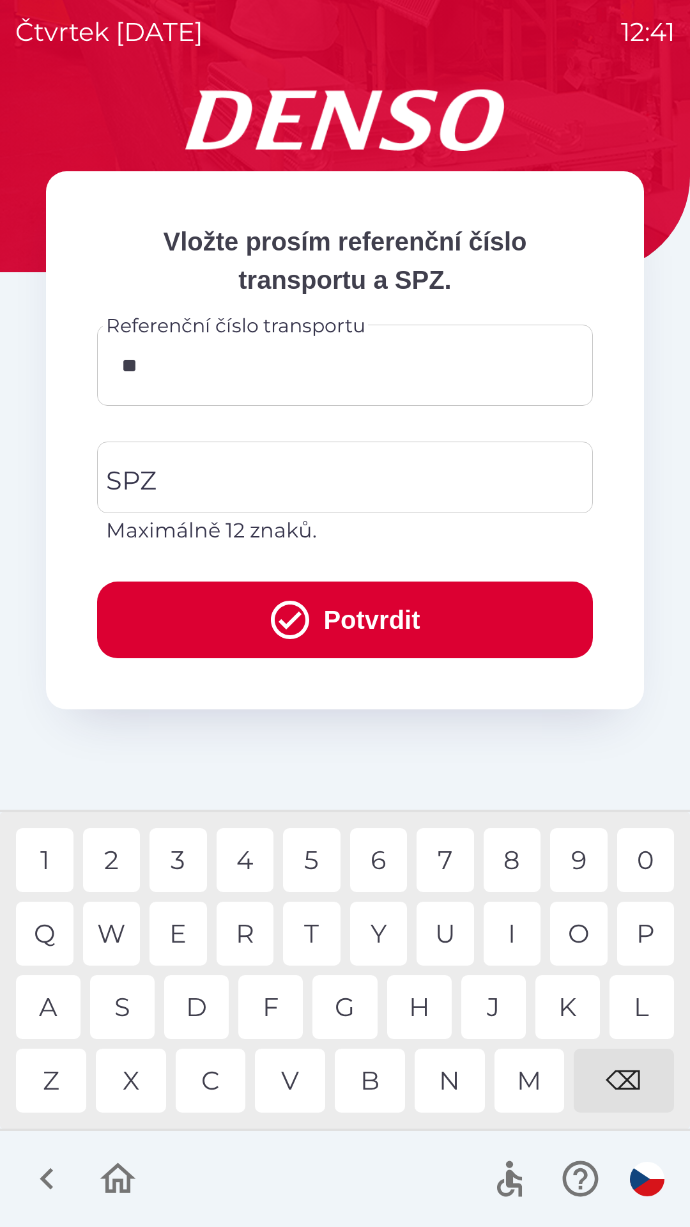
click at [254, 859] on div "4" at bounding box center [245, 860] width 57 height 64
click at [441, 867] on div "7" at bounding box center [445, 860] width 57 height 64
click at [379, 859] on div "6" at bounding box center [378, 860] width 57 height 64
type input "******"
click at [286, 466] on input "SPZ" at bounding box center [335, 477] width 465 height 60
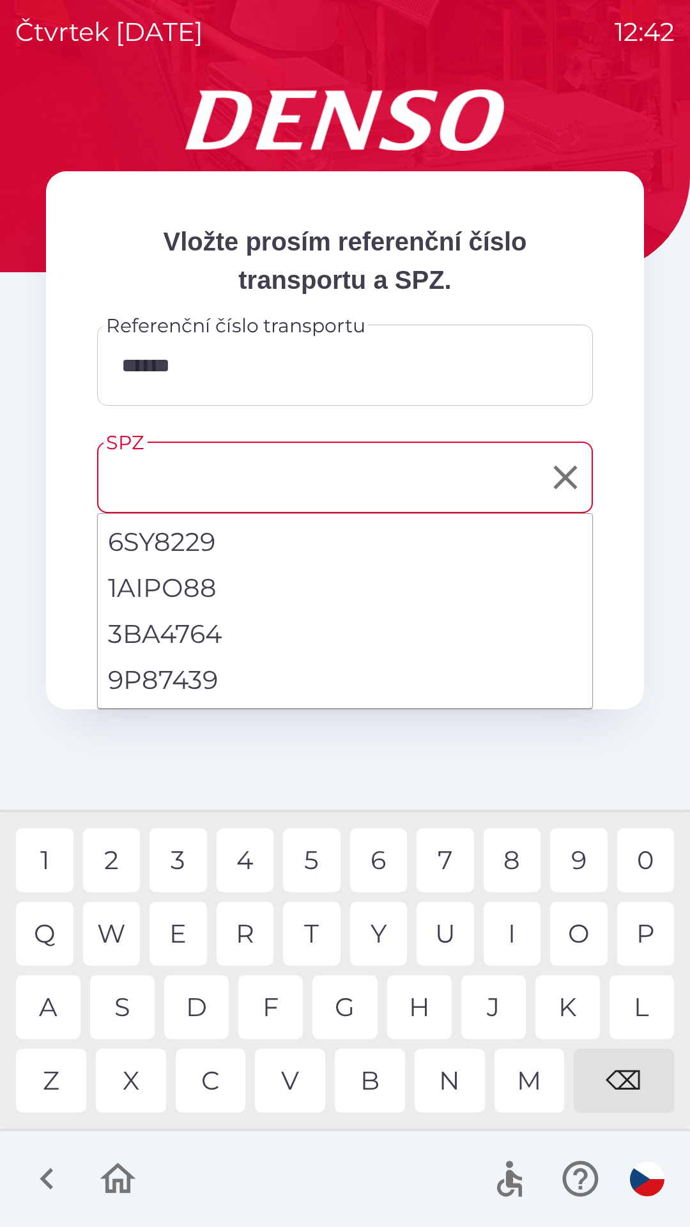
click at [204, 681] on li "9P87439" at bounding box center [345, 680] width 494 height 46
type input "*******"
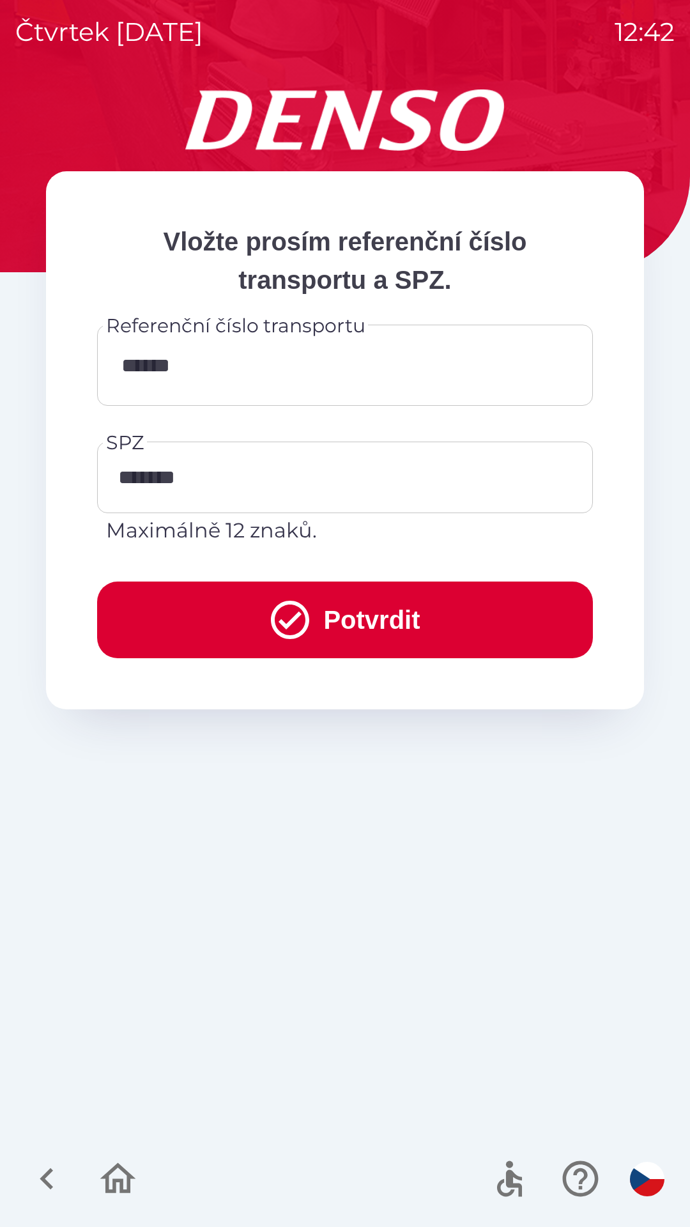
click at [287, 625] on icon "submit" at bounding box center [290, 620] width 46 height 46
